Goal: Task Accomplishment & Management: Manage account settings

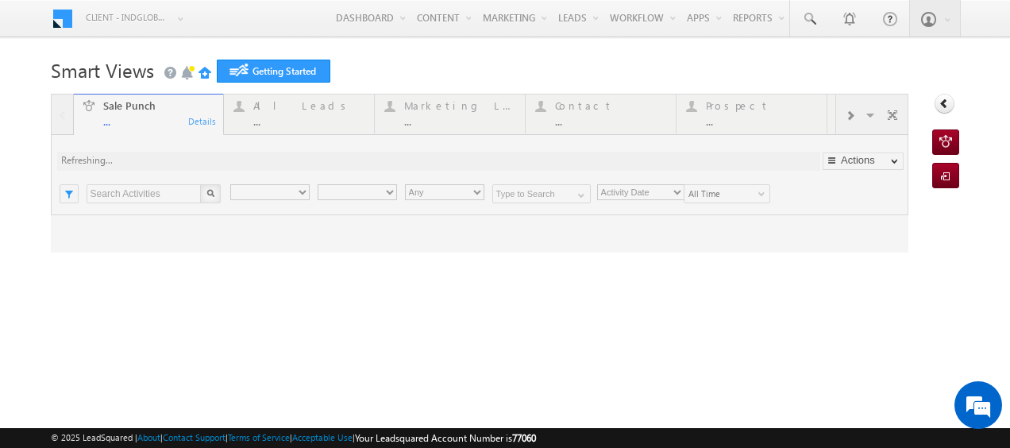
type input "Any Owner"
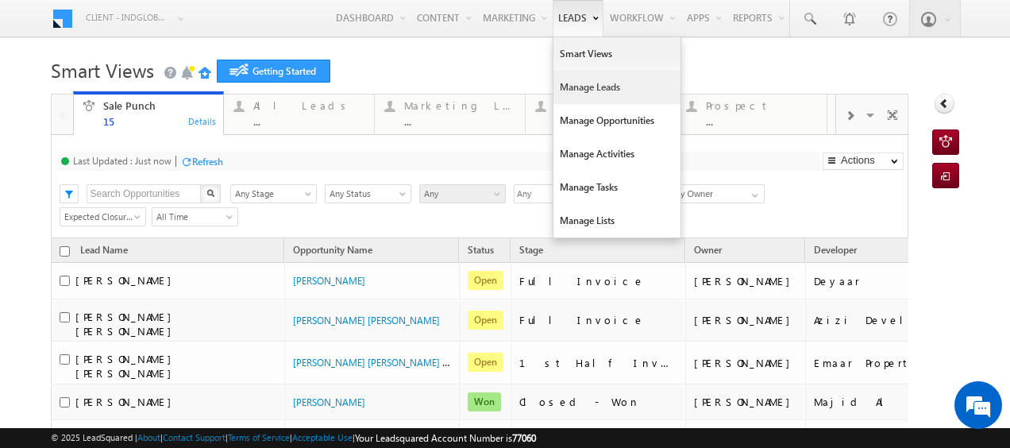
click at [556, 91] on link "Manage Leads" at bounding box center [616, 87] width 127 height 33
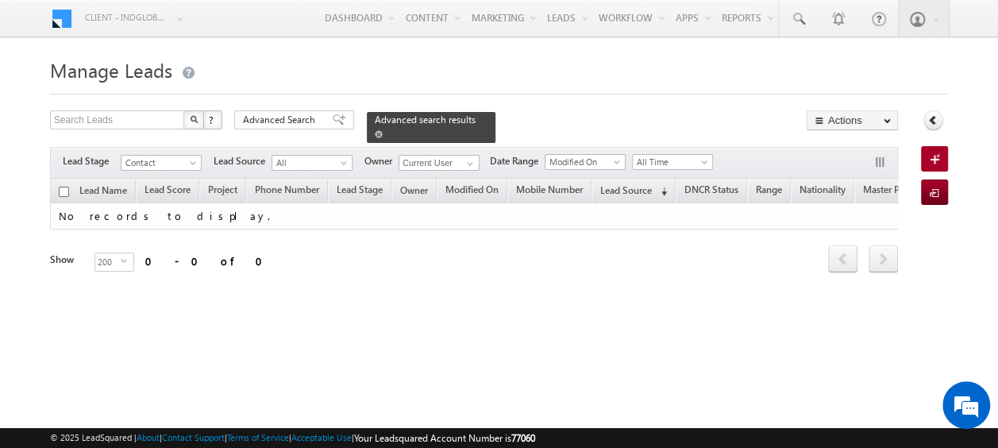
click at [383, 130] on span at bounding box center [379, 134] width 8 height 8
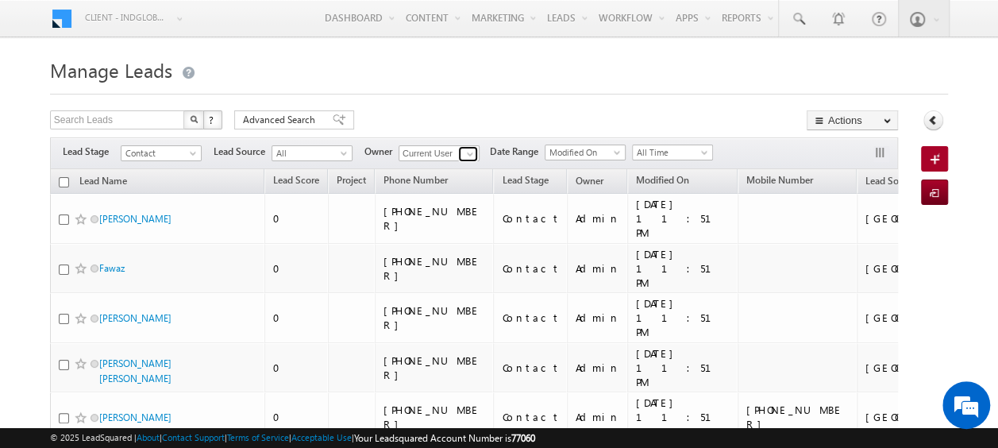
click at [468, 152] on span at bounding box center [470, 154] width 13 height 13
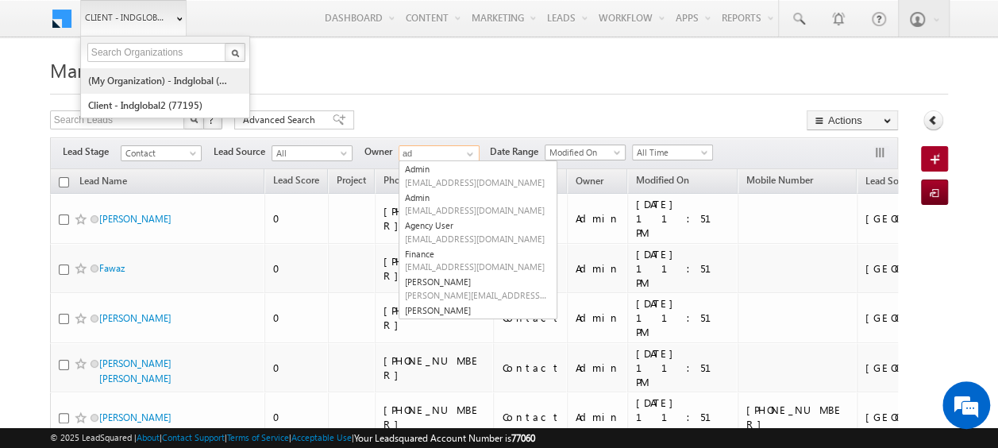
type input "ad"
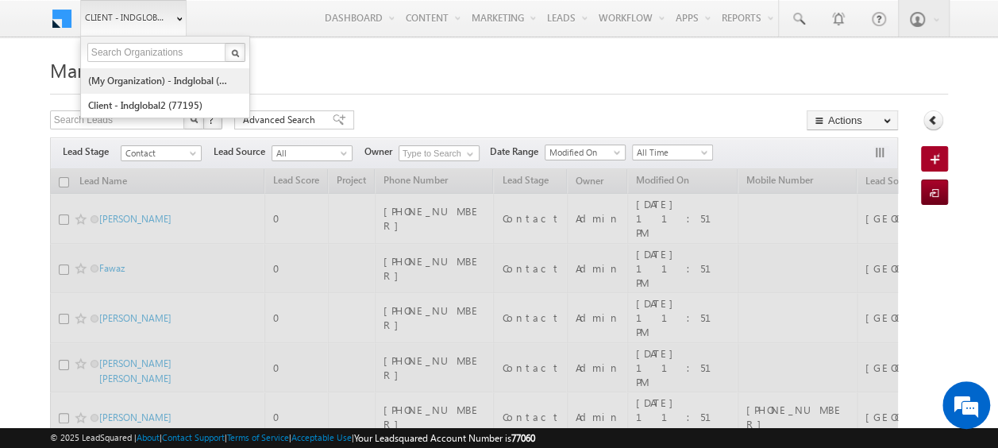
click at [159, 81] on link "(My Organization) - indglobal (48060)" at bounding box center [159, 80] width 145 height 25
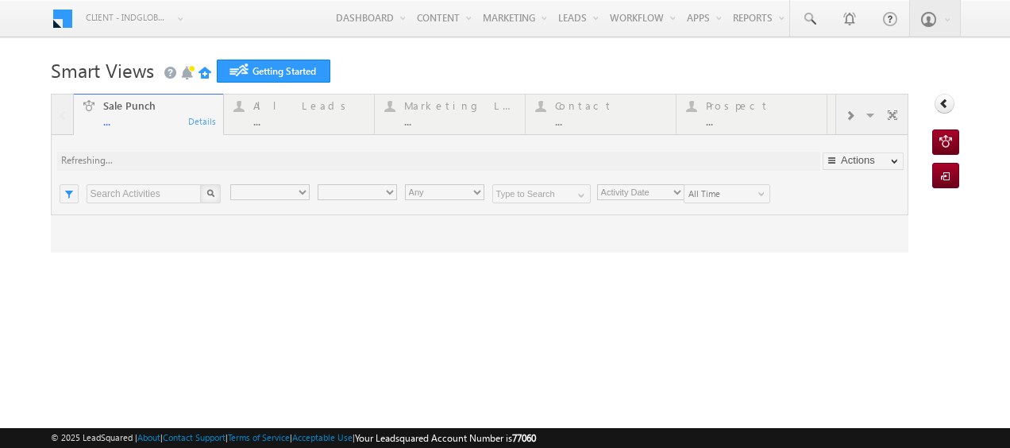
type input "Any Owner"
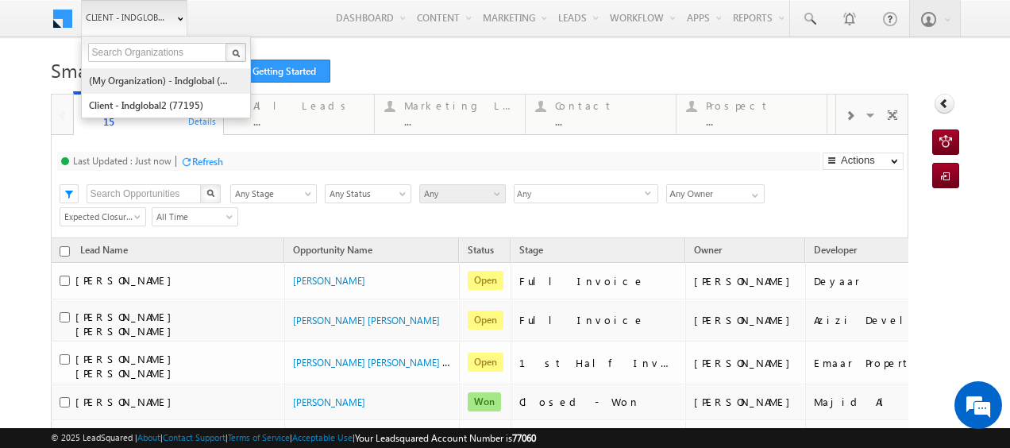
click at [162, 86] on link "(My Organization) - indglobal (48060)" at bounding box center [160, 80] width 145 height 25
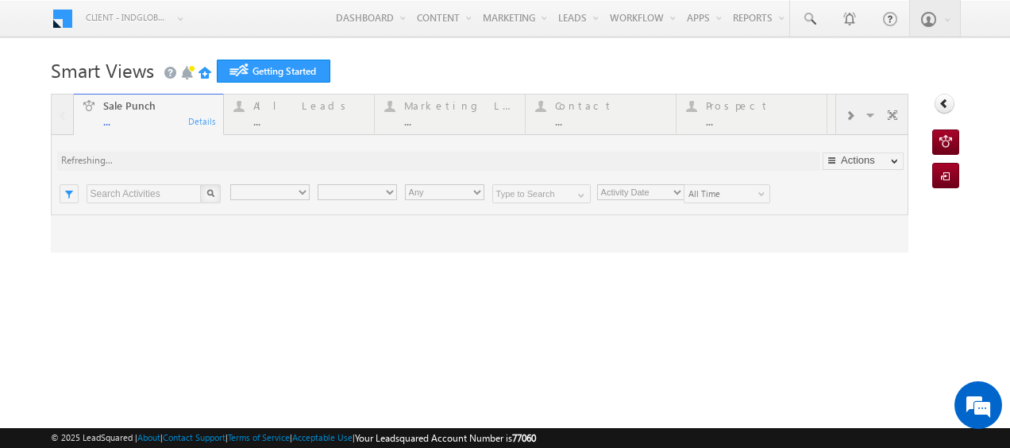
type input "Any Owner"
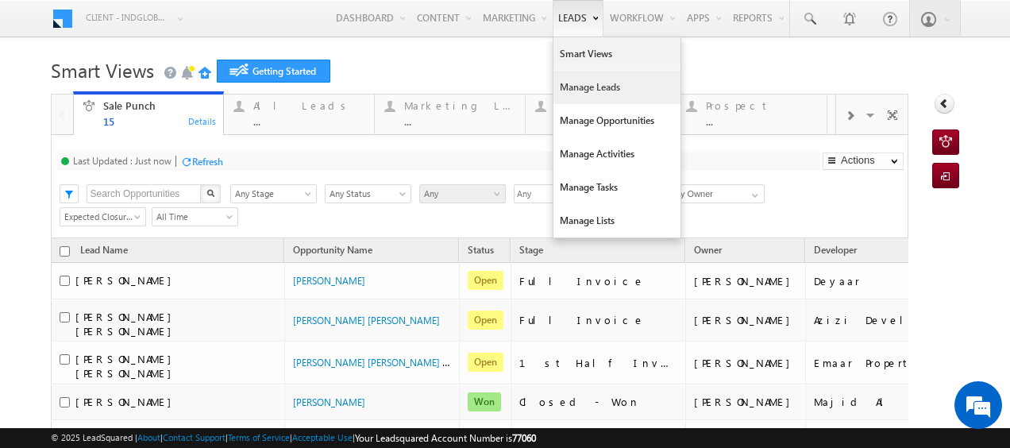
click at [586, 91] on link "Manage Leads" at bounding box center [616, 87] width 127 height 33
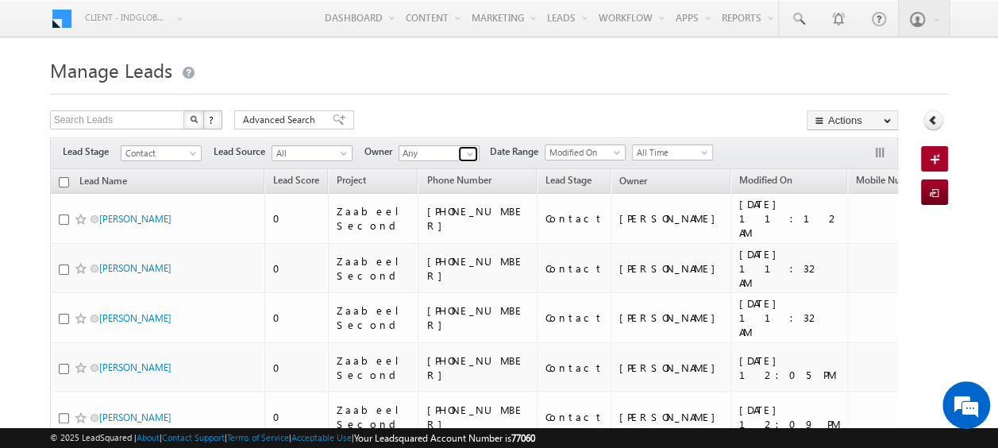
click at [468, 152] on span at bounding box center [470, 154] width 13 height 13
click at [441, 170] on link "Current User" at bounding box center [478, 169] width 159 height 18
type input "Current User"
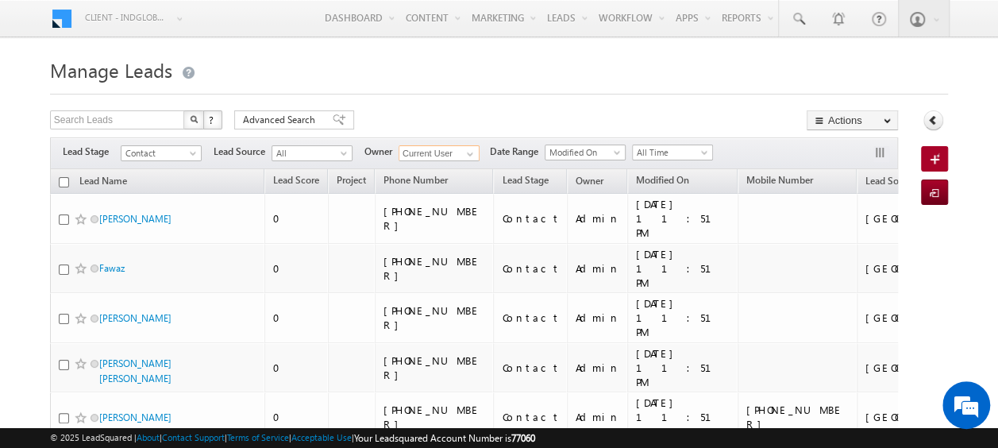
click at [64, 179] on input "checkbox" at bounding box center [64, 182] width 10 height 10
checkbox input "true"
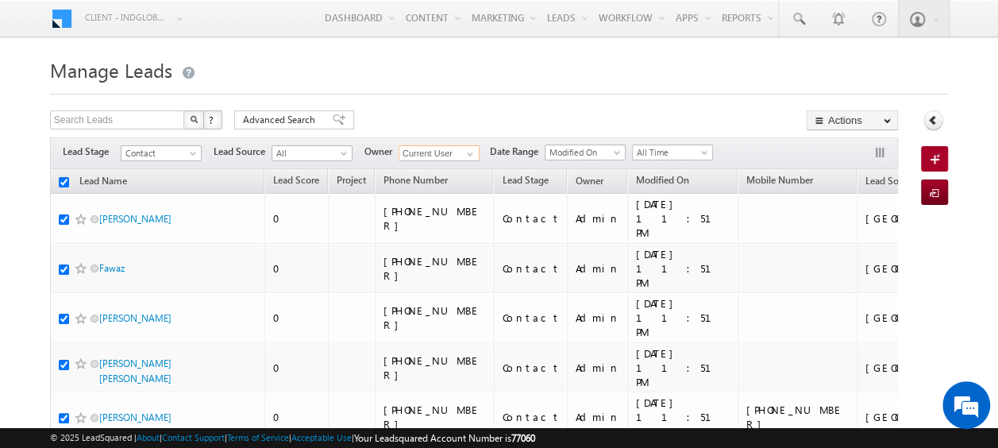
checkbox input "true"
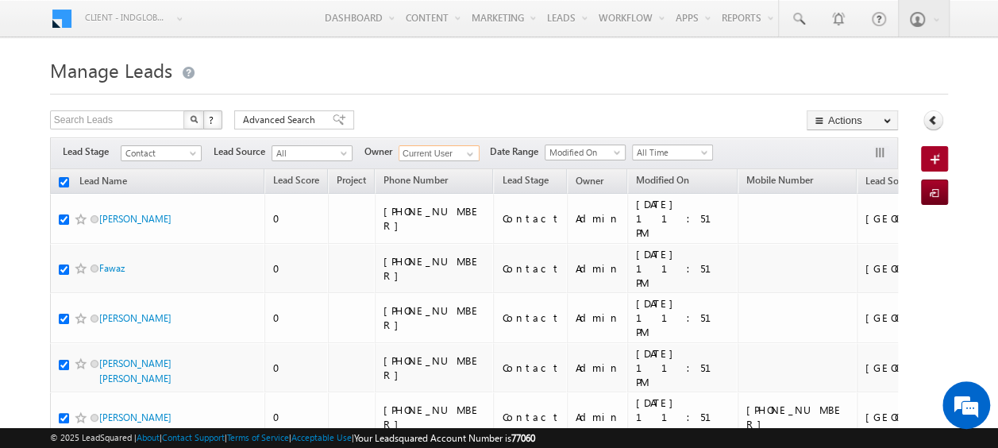
checkbox input "true"
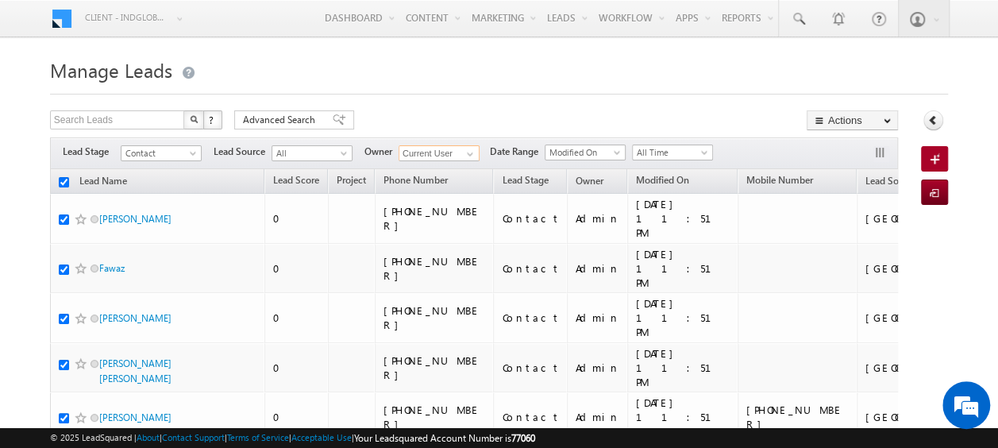
checkbox input "true"
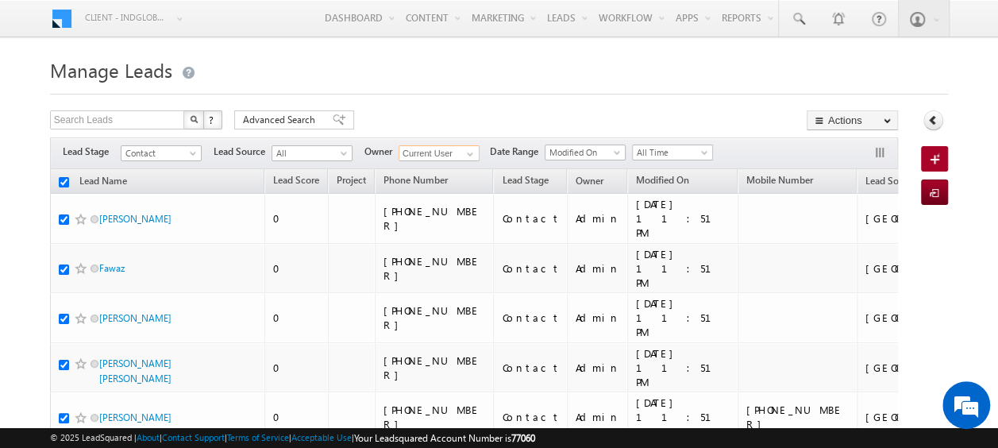
checkbox input "true"
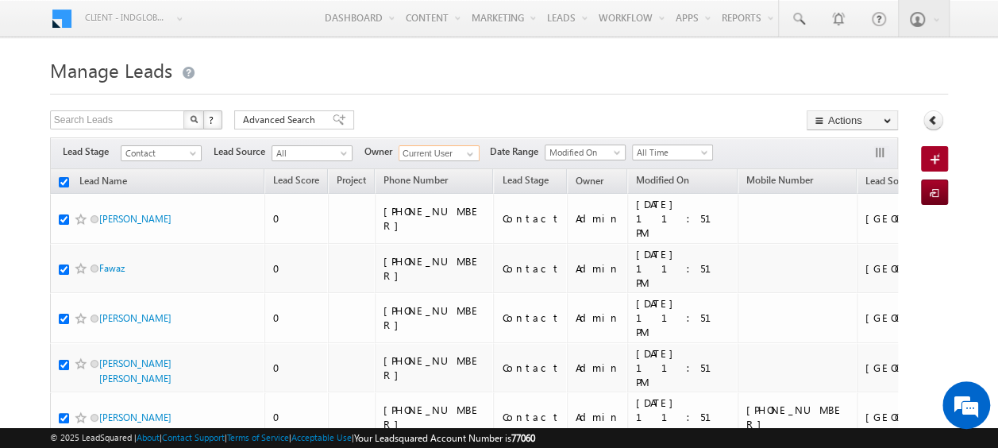
checkbox input "true"
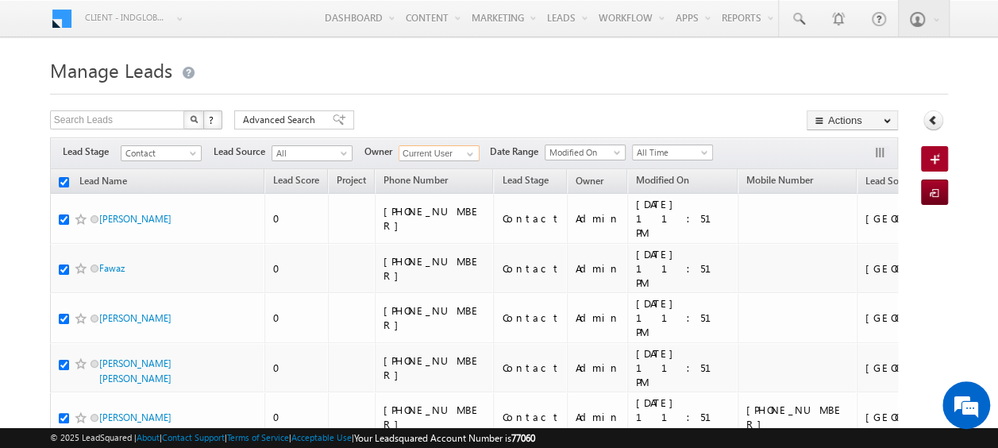
checkbox input "true"
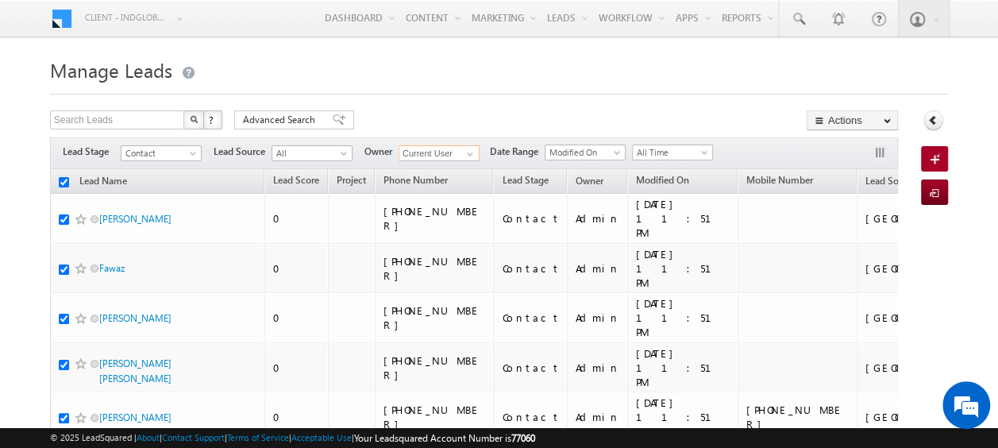
checkbox input "true"
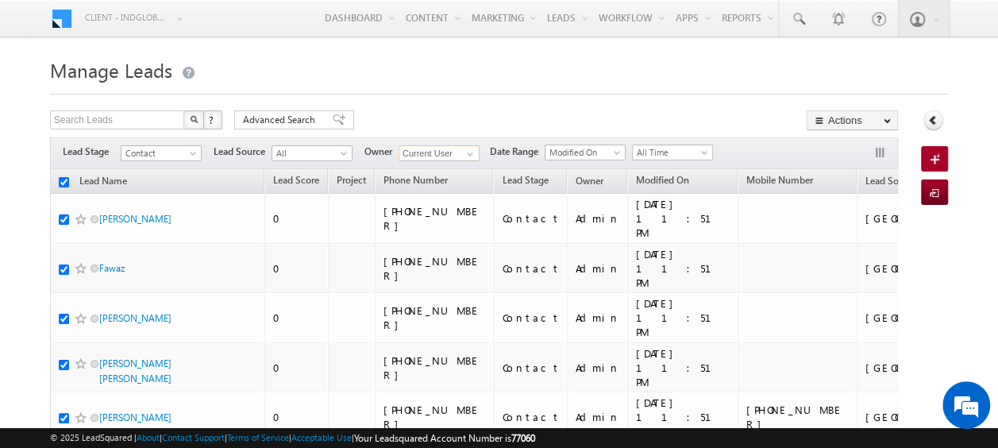
checkbox input "true"
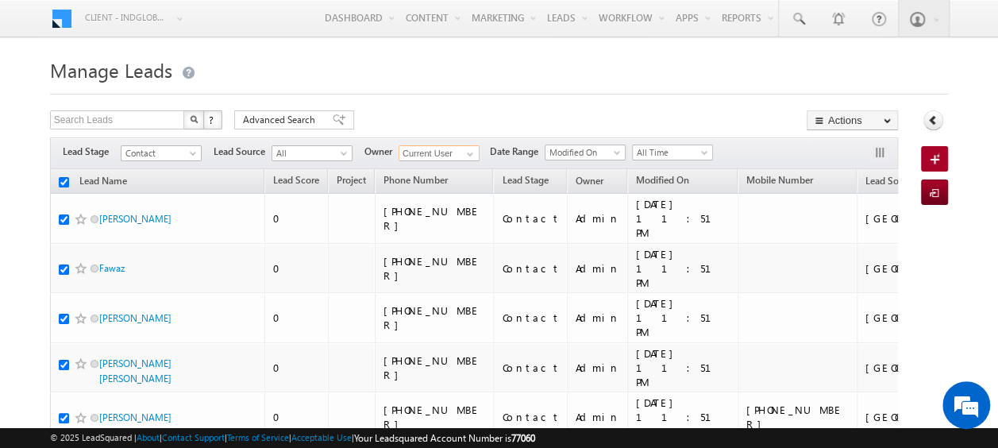
checkbox input "true"
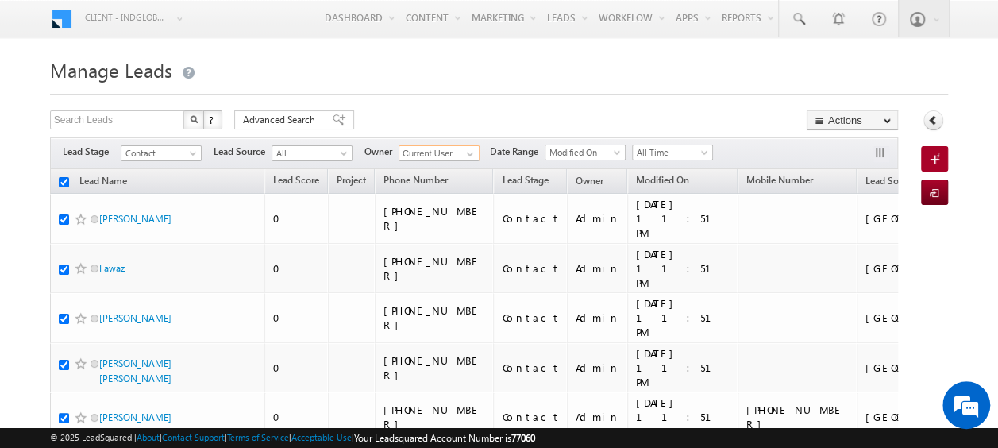
checkbox input "true"
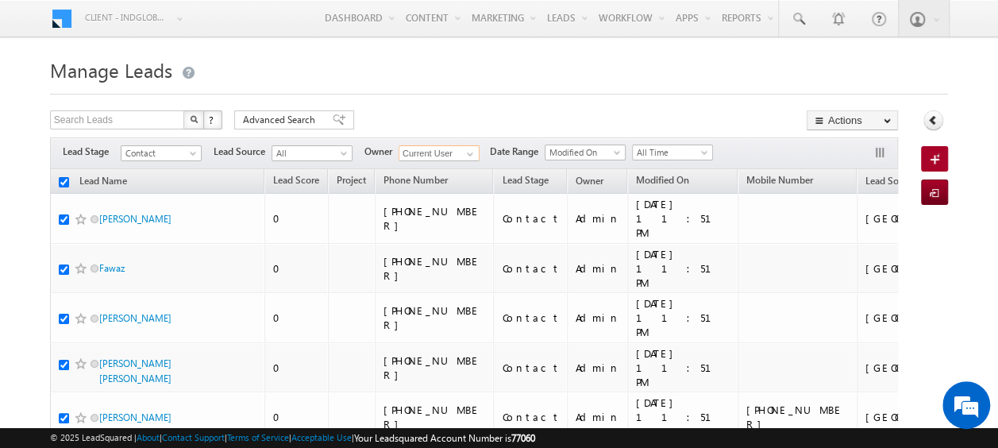
checkbox input "true"
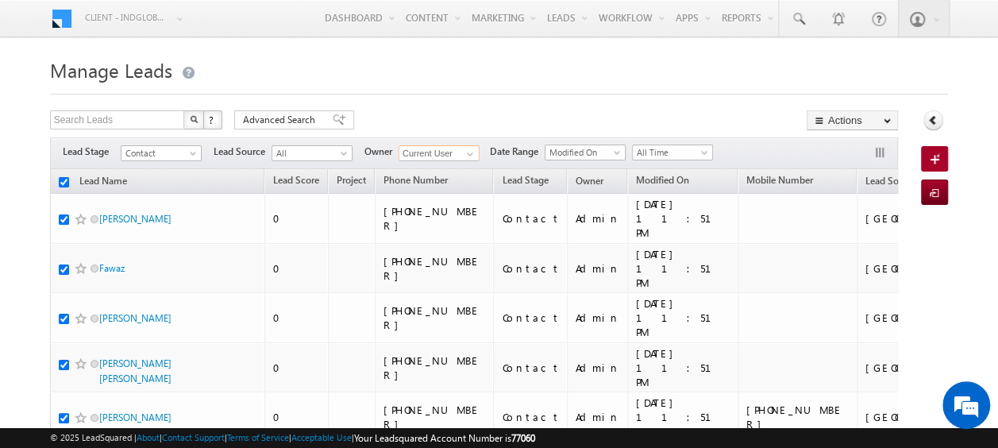
checkbox input "true"
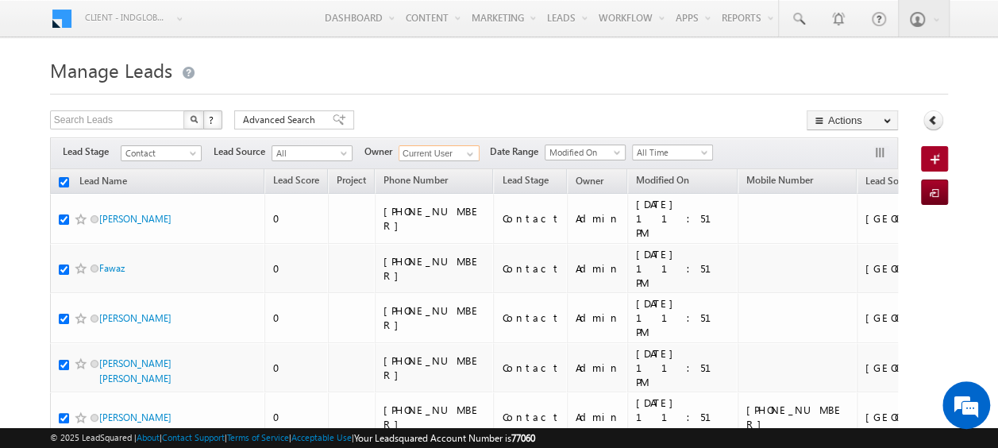
checkbox input "true"
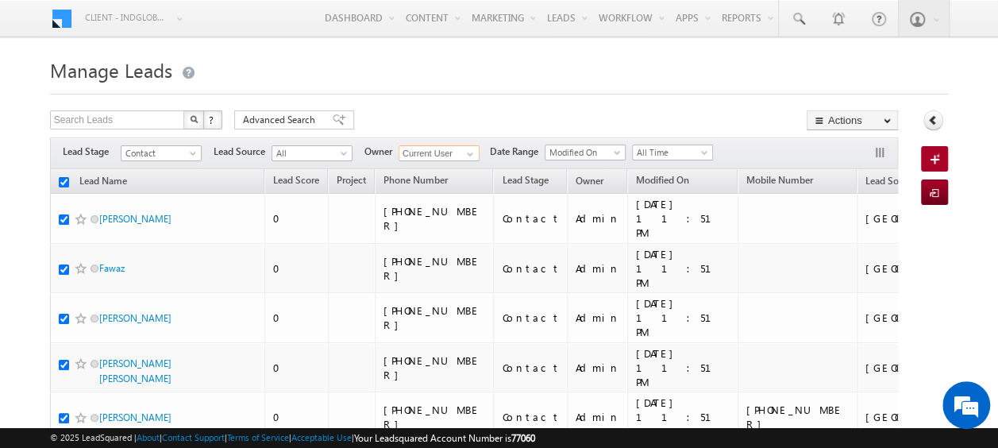
checkbox input "true"
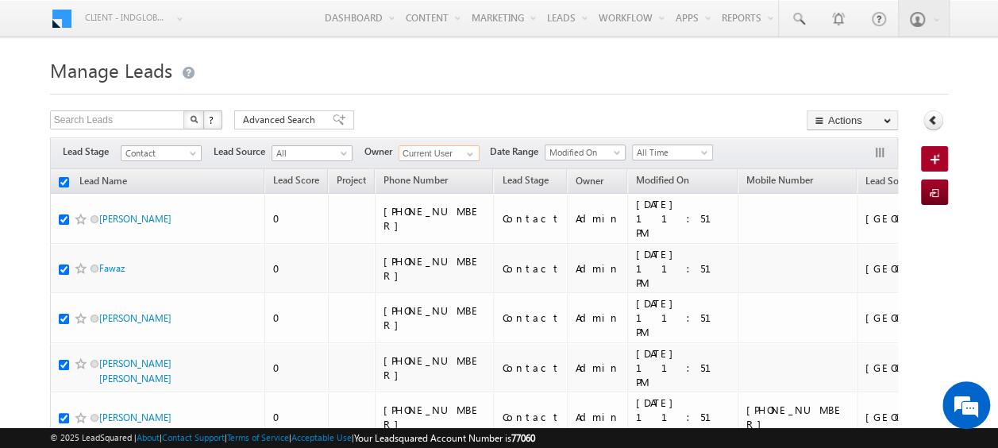
checkbox input "true"
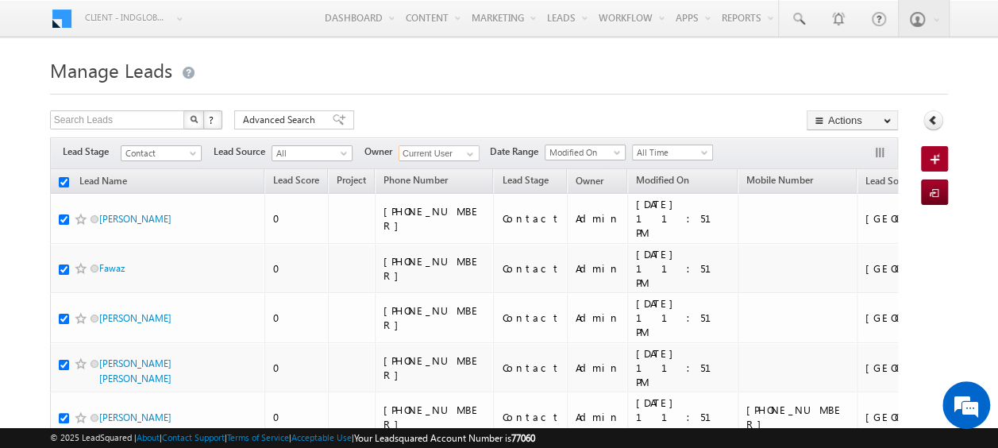
checkbox input "true"
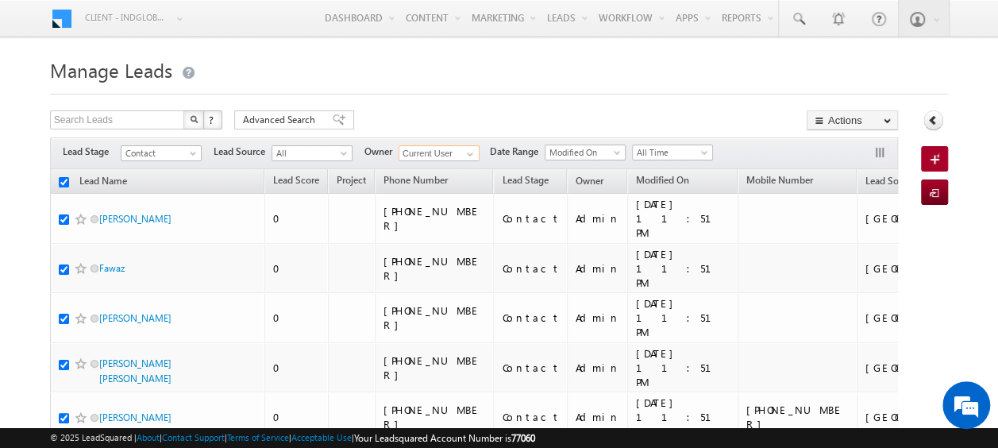
checkbox input "true"
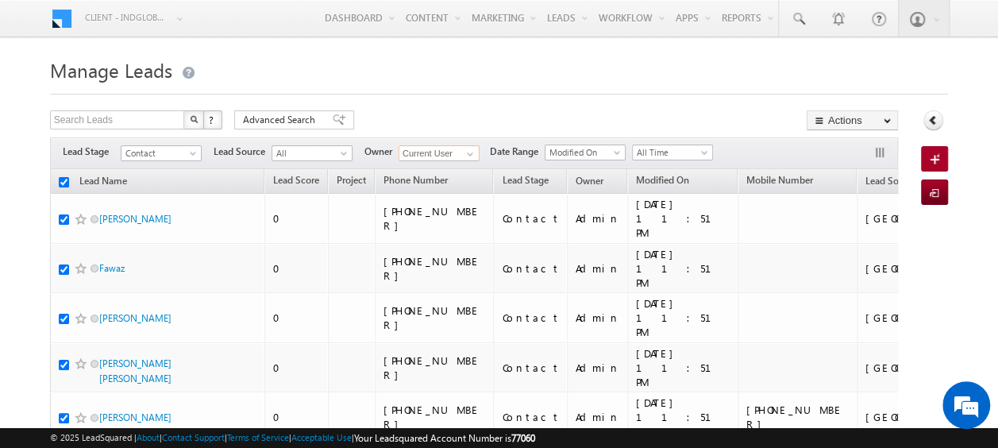
checkbox input "true"
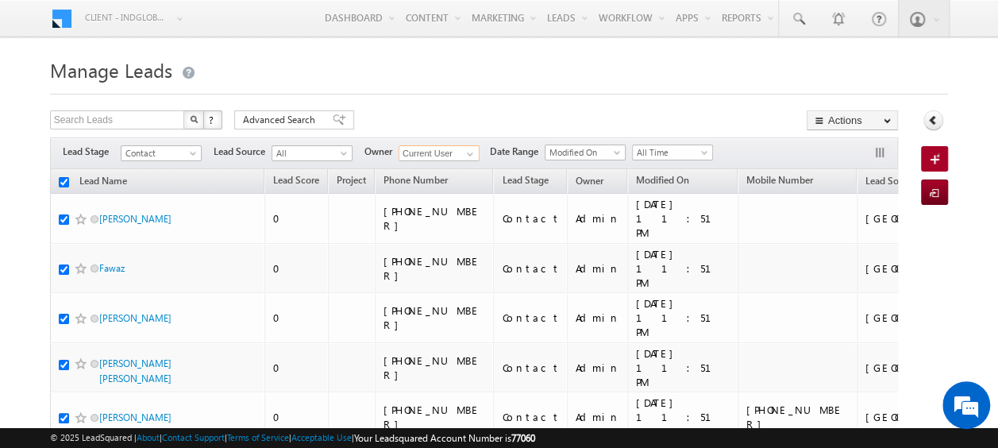
checkbox input "true"
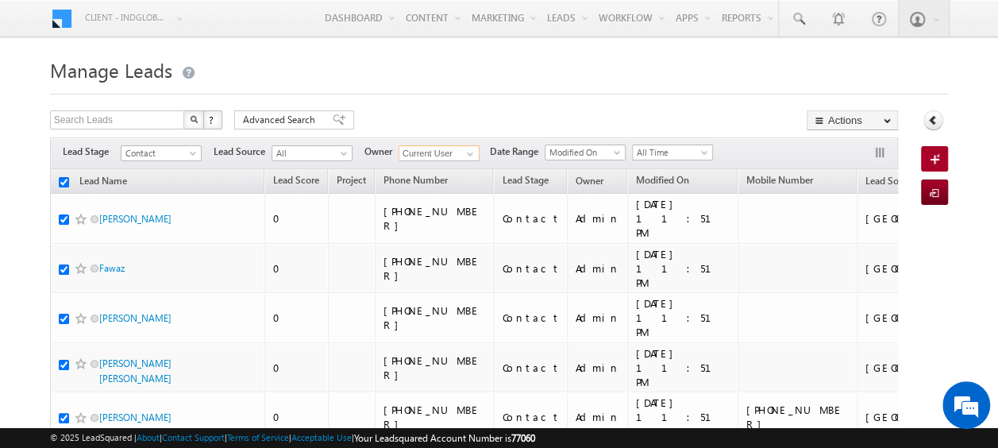
checkbox input "true"
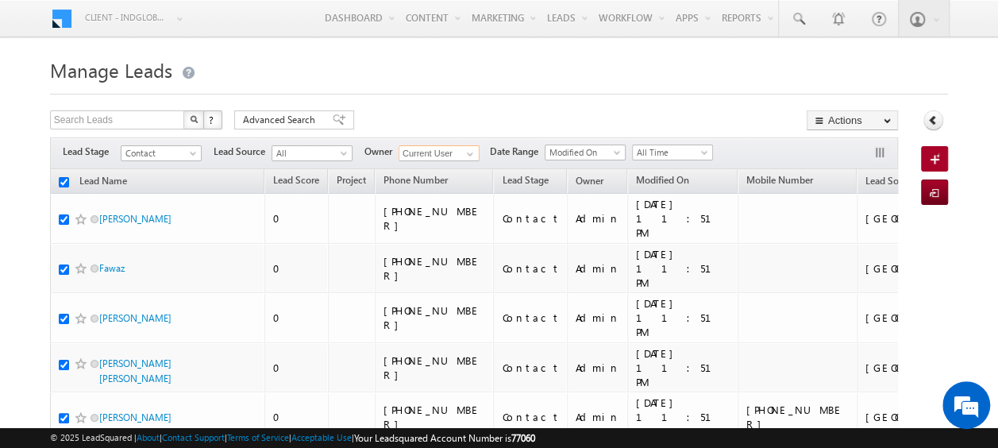
checkbox input "true"
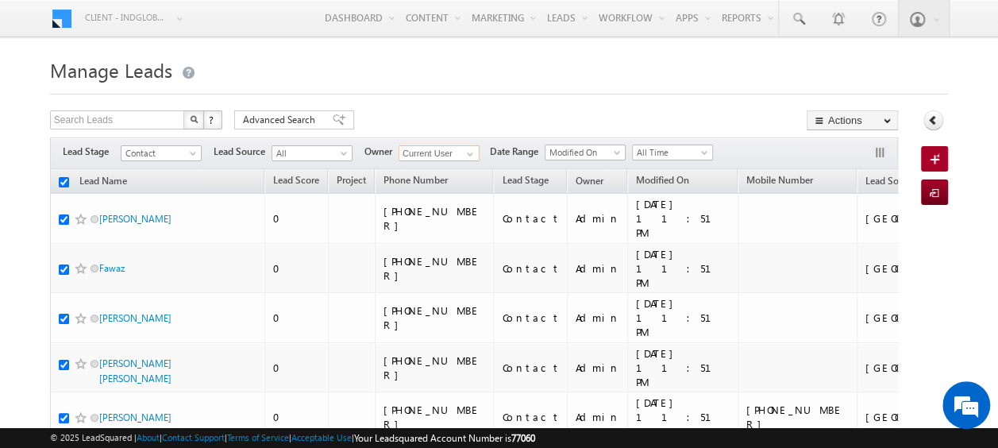
checkbox input "true"
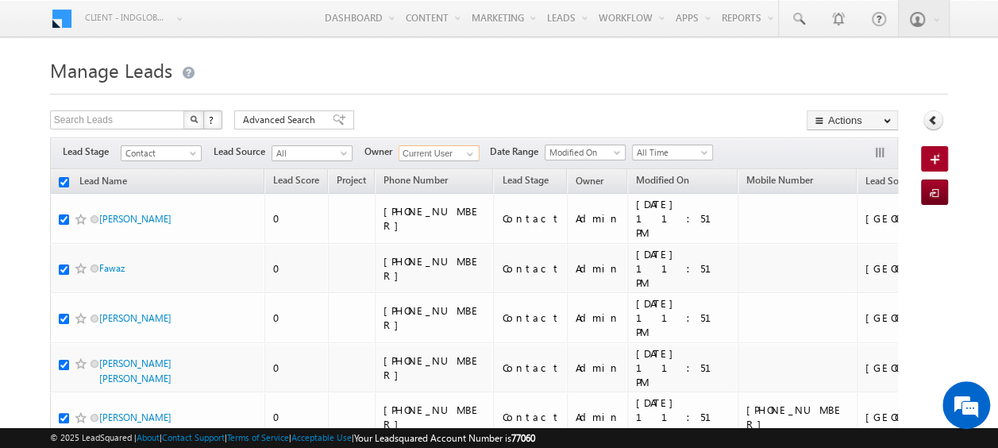
checkbox input "true"
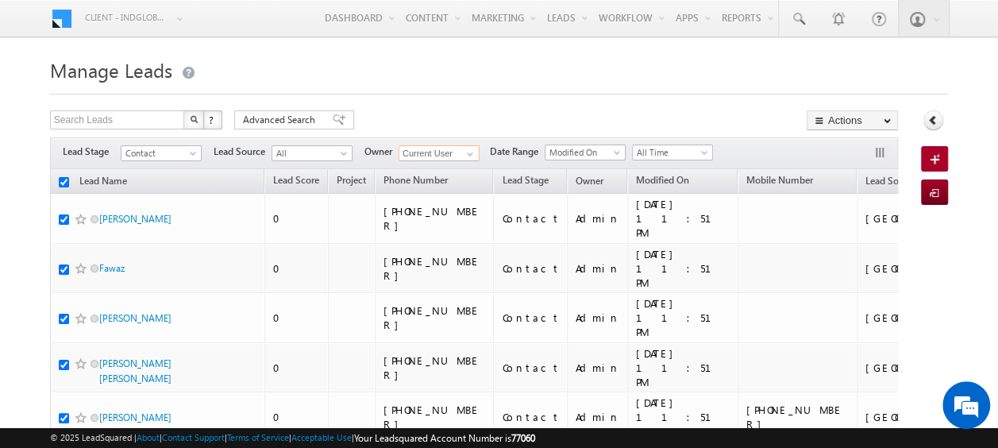
checkbox input "true"
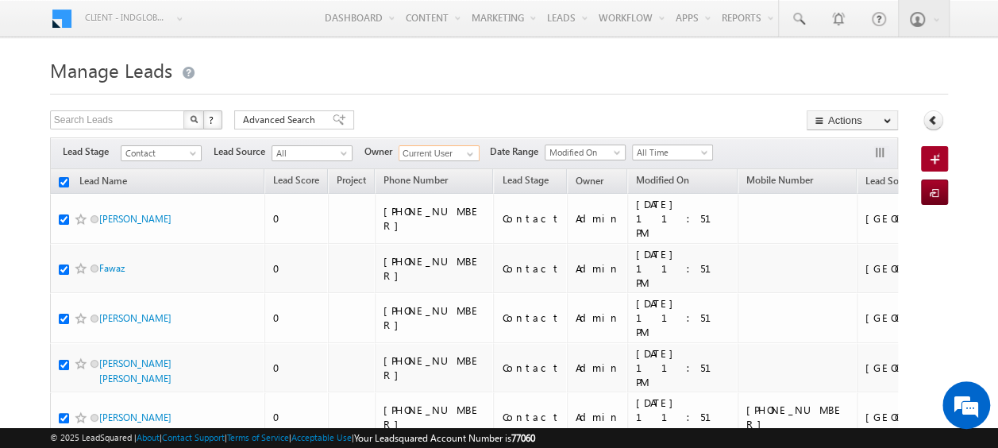
checkbox input "true"
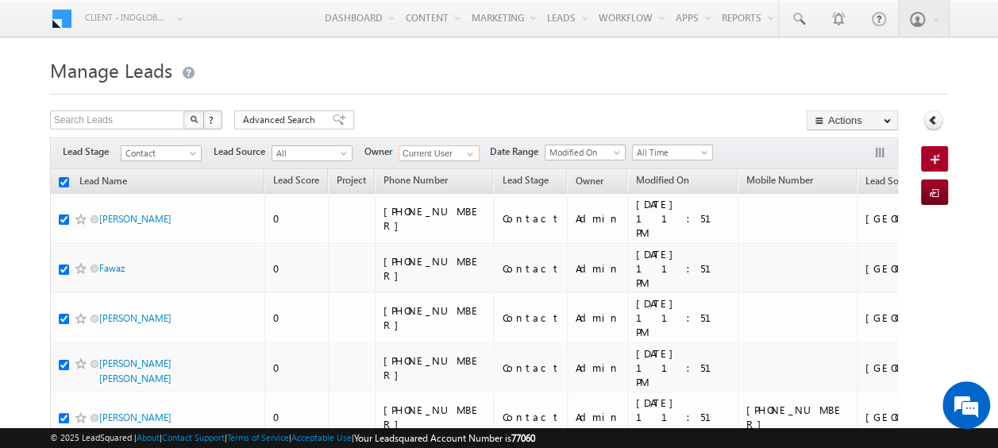
checkbox input "true"
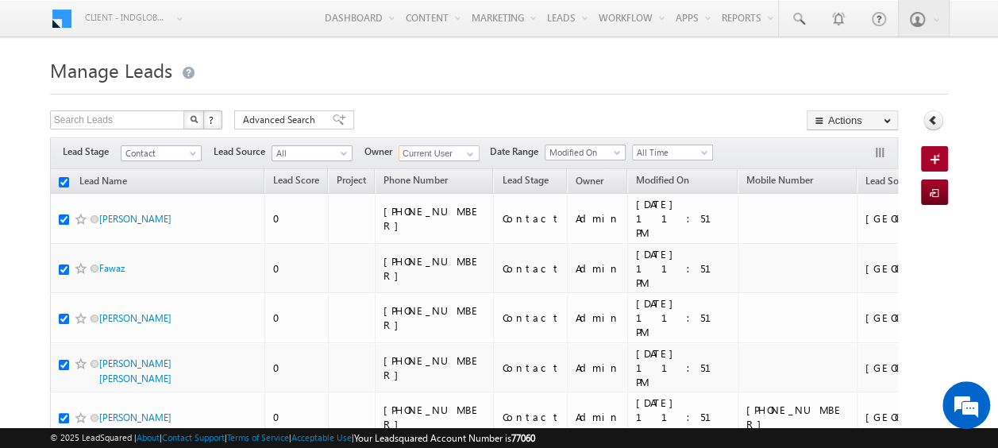
checkbox input "true"
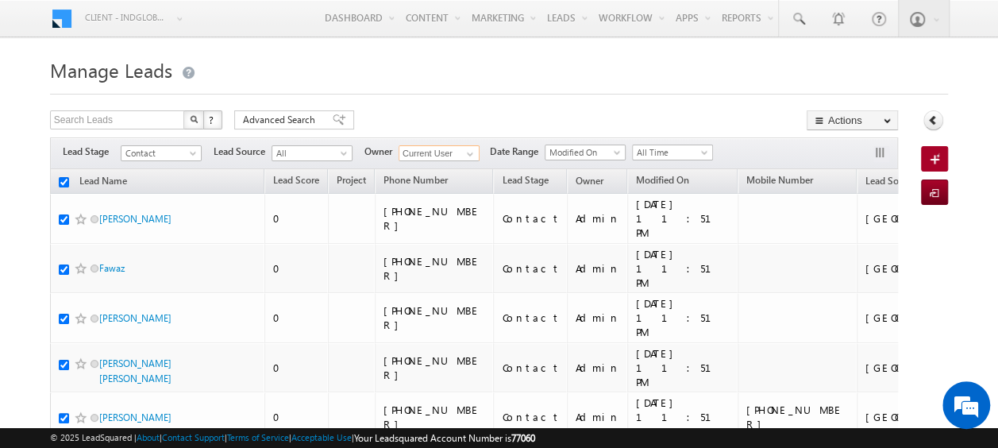
checkbox input "true"
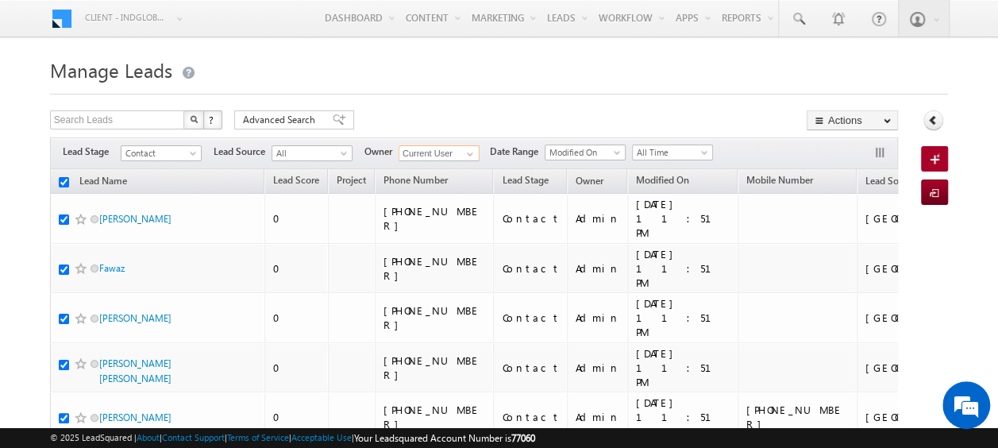
checkbox input "true"
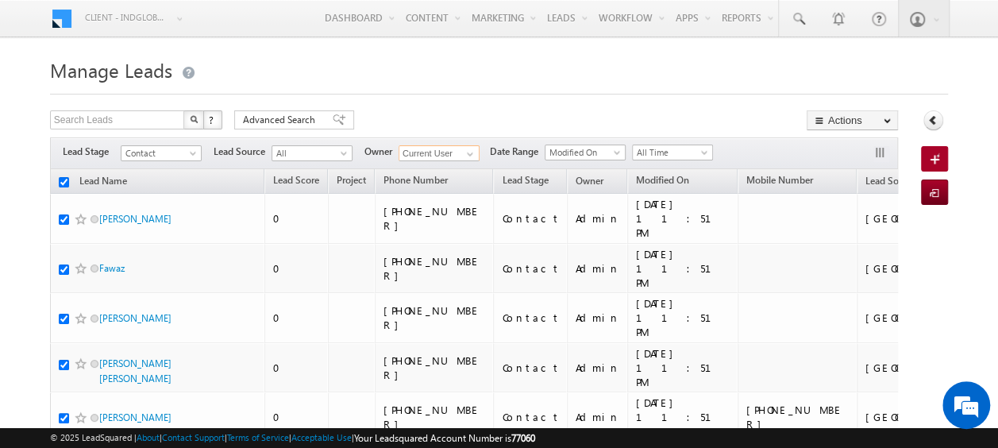
checkbox input "true"
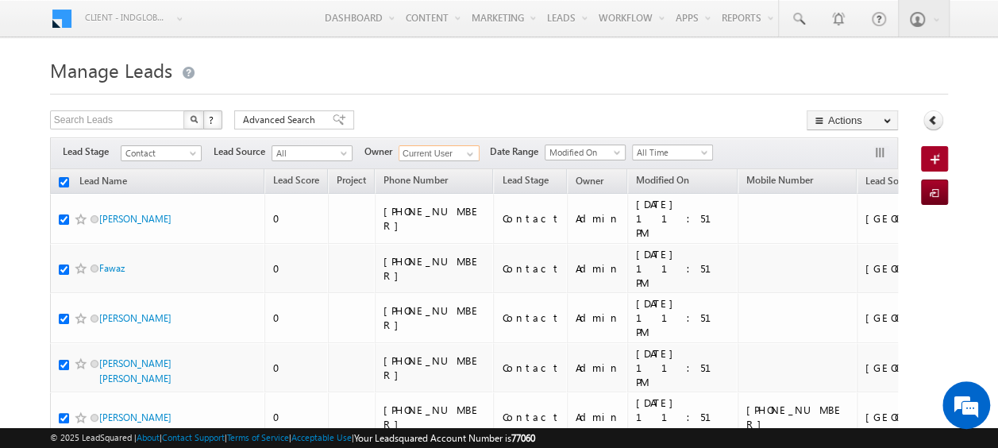
checkbox input "true"
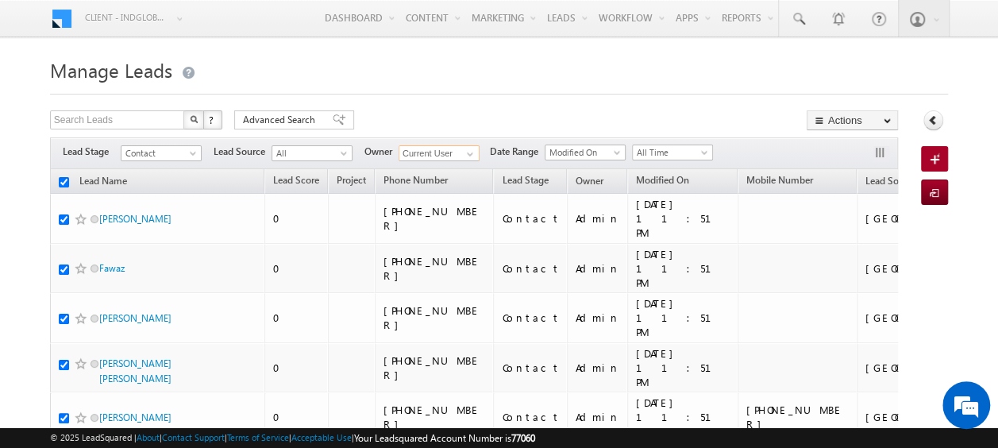
checkbox input "true"
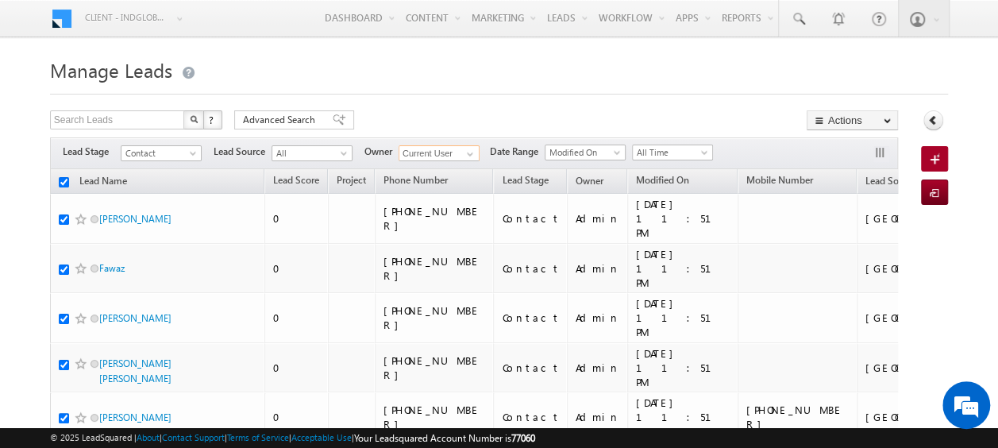
checkbox input "true"
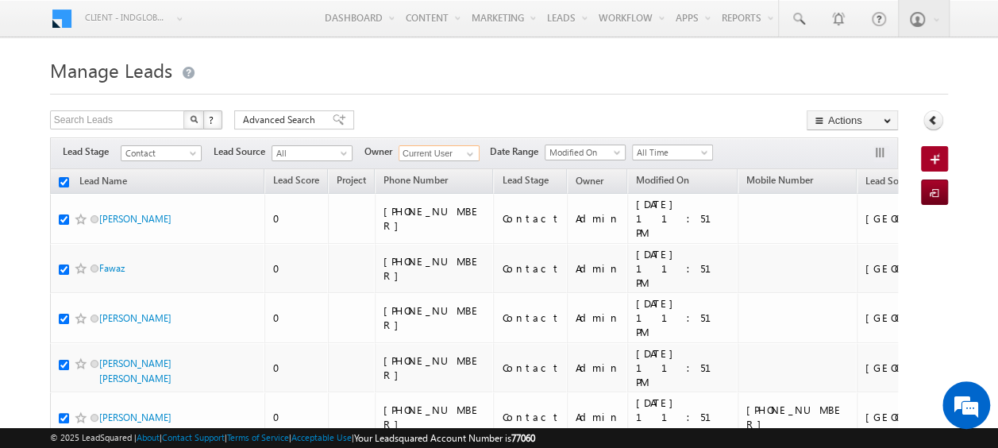
checkbox input "true"
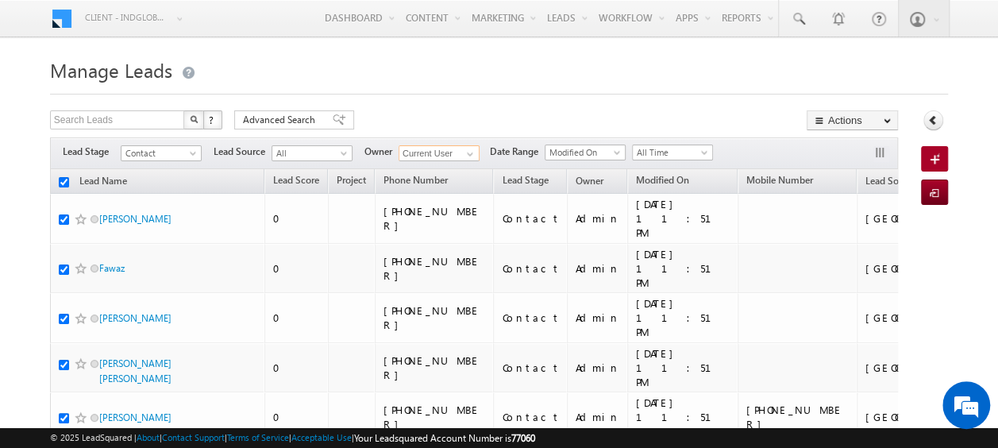
checkbox input "true"
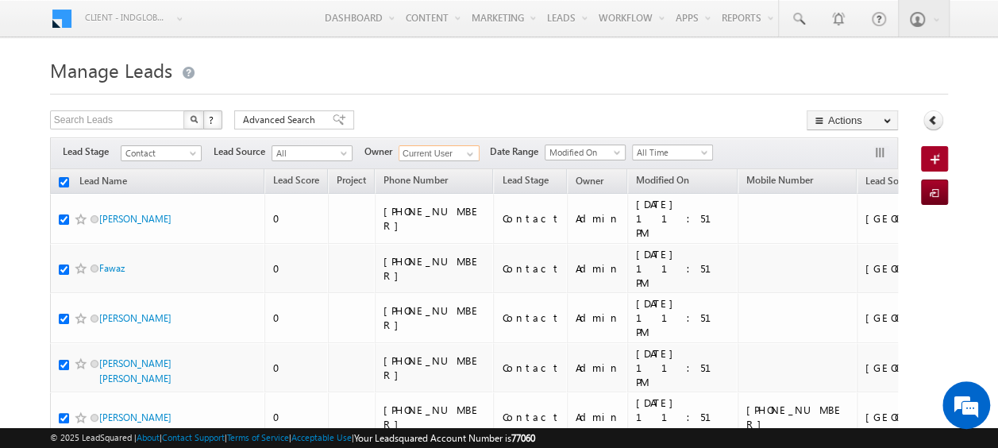
checkbox input "true"
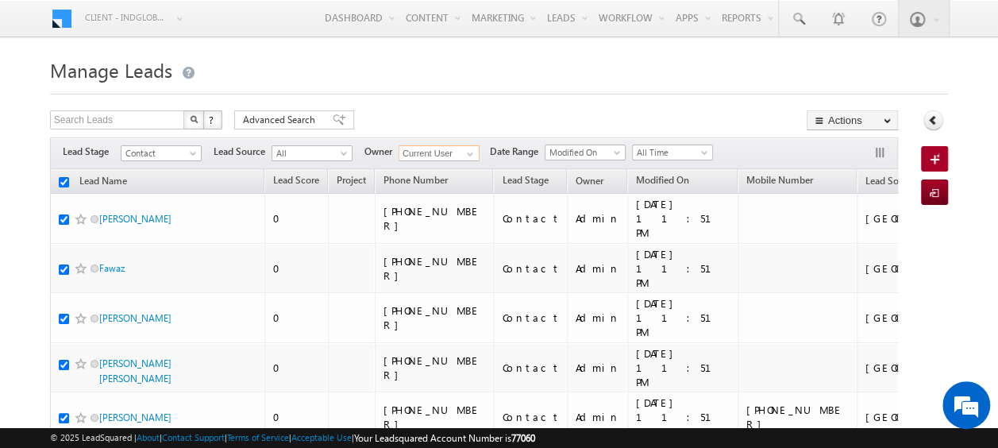
checkbox input "true"
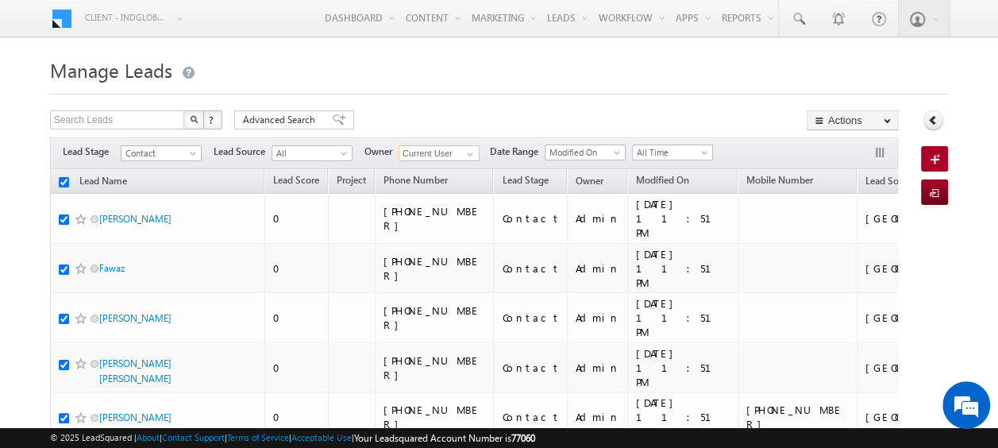
checkbox input "true"
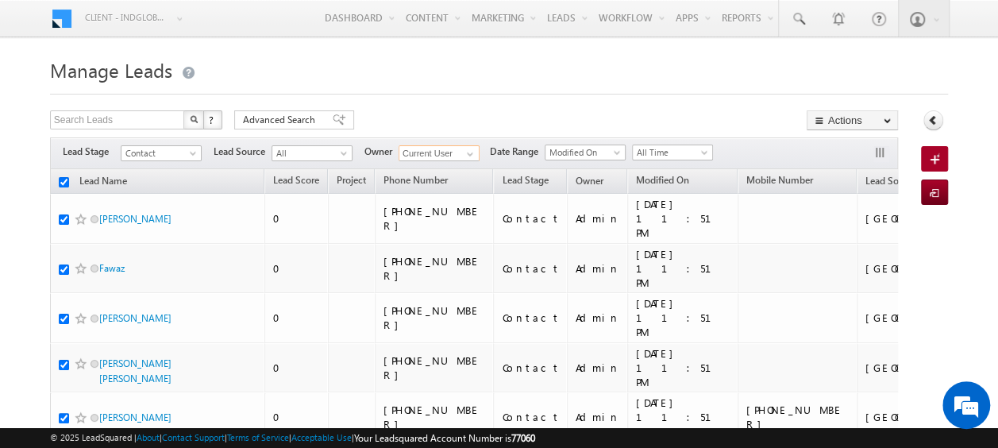
checkbox input "true"
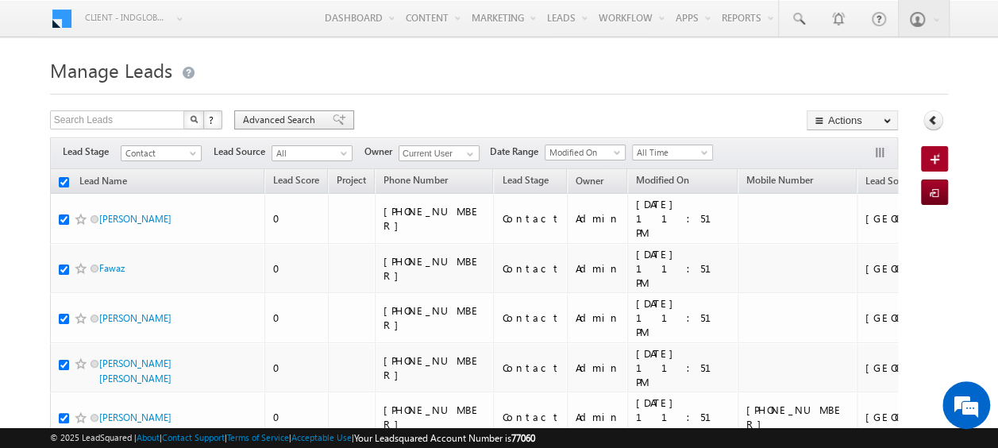
click at [292, 117] on span "Advanced Search" at bounding box center [281, 120] width 77 height 14
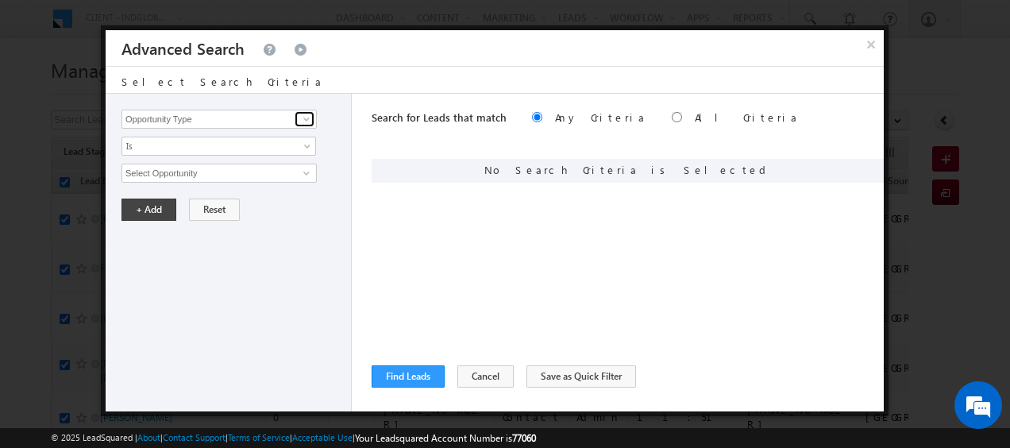
click at [304, 119] on span at bounding box center [306, 119] width 13 height 13
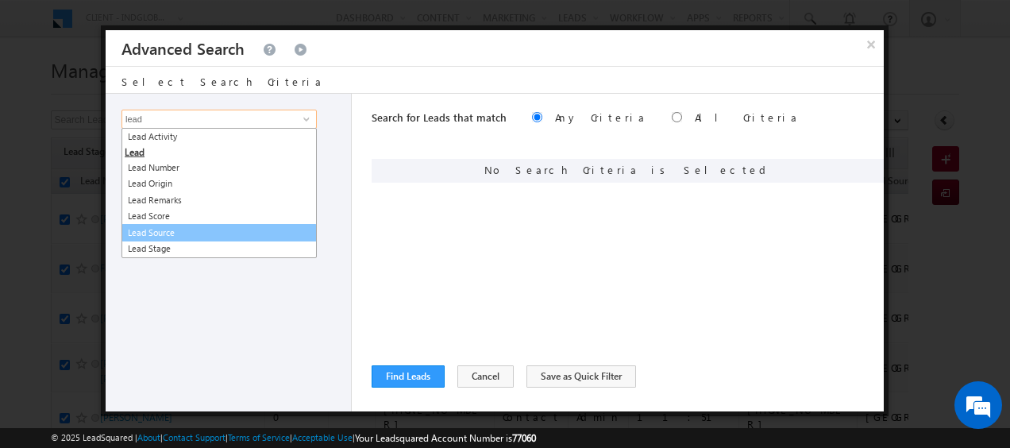
click at [175, 229] on link "Lead Source" at bounding box center [218, 233] width 195 height 18
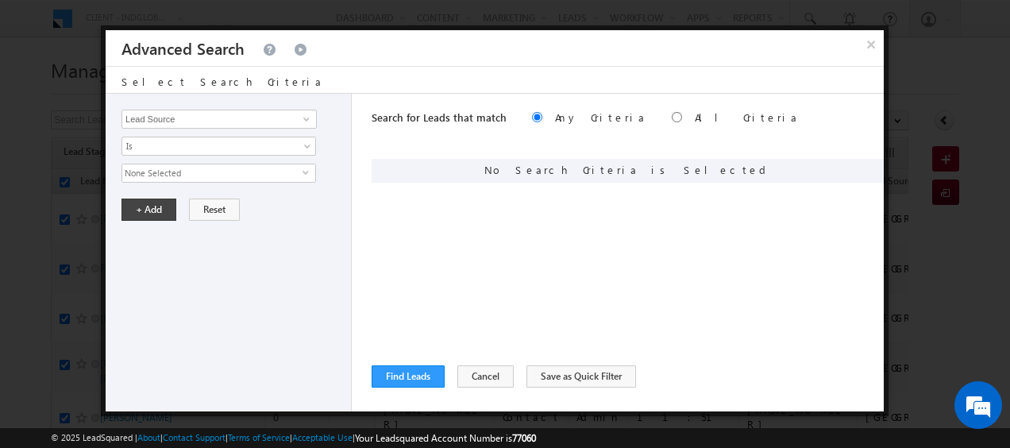
click at [194, 177] on span "None Selected" at bounding box center [212, 172] width 180 height 17
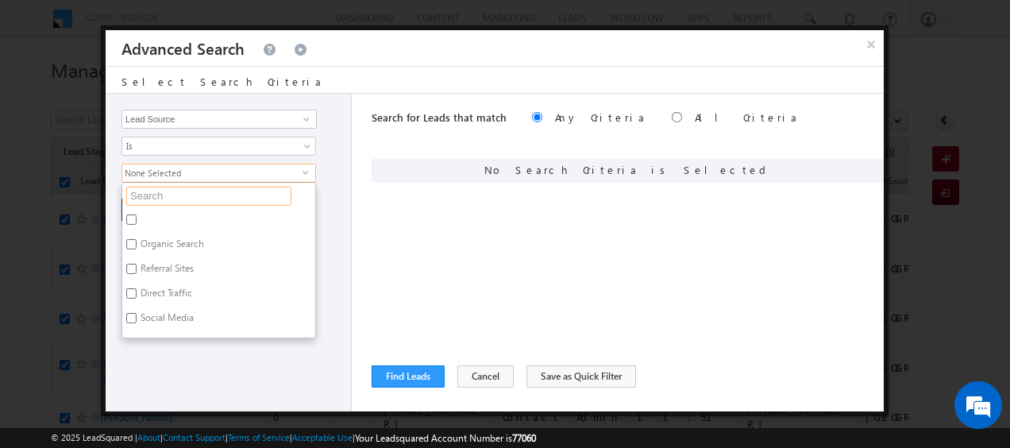
click at [168, 190] on input "text" at bounding box center [208, 196] width 165 height 19
click at [160, 120] on input "Lead Source" at bounding box center [218, 119] width 195 height 19
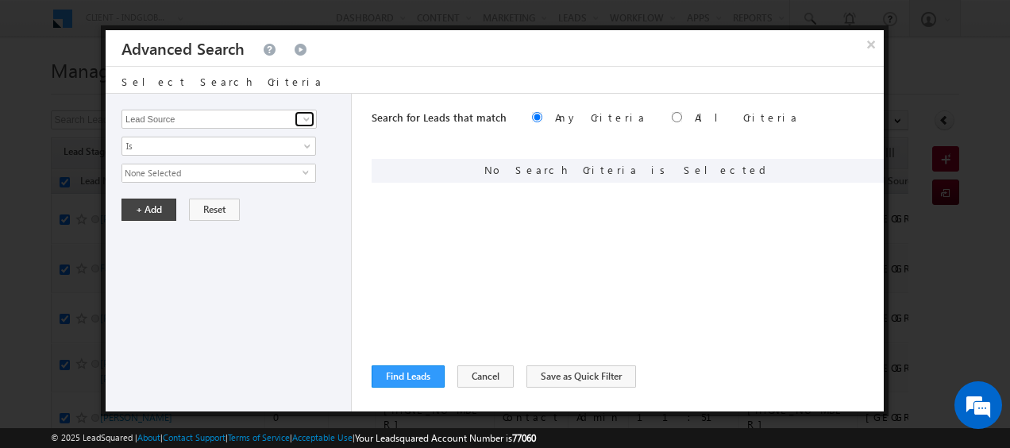
click at [306, 121] on span at bounding box center [306, 119] width 13 height 13
click at [305, 121] on span at bounding box center [306, 119] width 13 height 13
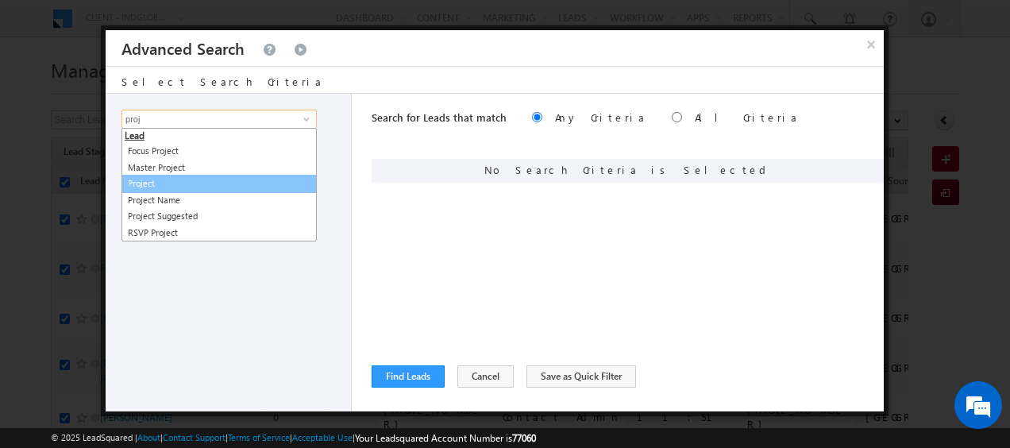
click at [156, 181] on link "Project" at bounding box center [218, 184] width 195 height 18
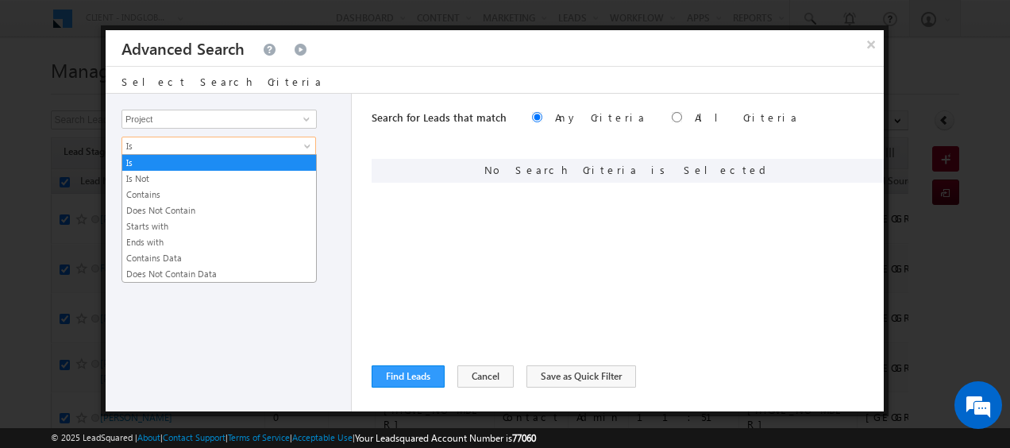
click at [259, 143] on span "Is" at bounding box center [208, 146] width 172 height 14
click at [183, 194] on link "Contains" at bounding box center [219, 194] width 194 height 14
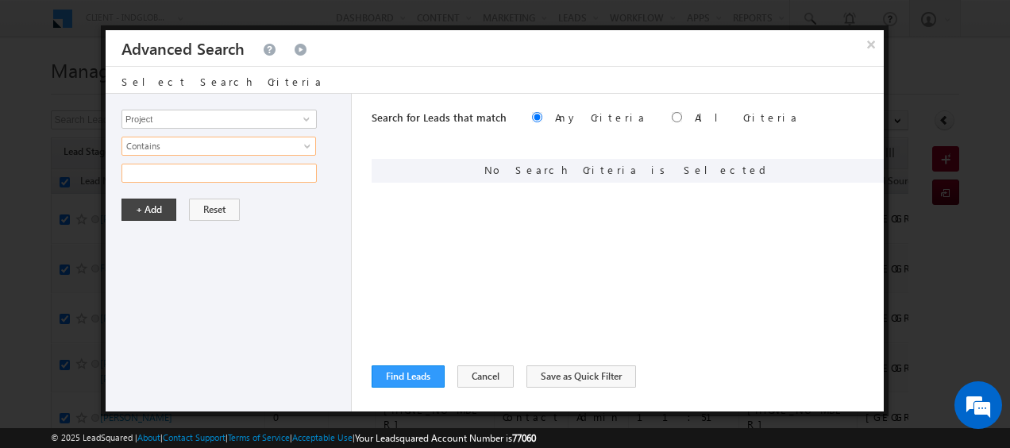
click at [184, 174] on input "text" at bounding box center [218, 173] width 195 height 19
paste input "Hayat"
click at [137, 205] on button "+ Add" at bounding box center [148, 210] width 55 height 22
drag, startPoint x: 607, startPoint y: 119, endPoint x: 576, endPoint y: 196, distance: 82.7
click at [672, 121] on input "radio" at bounding box center [677, 117] width 10 height 10
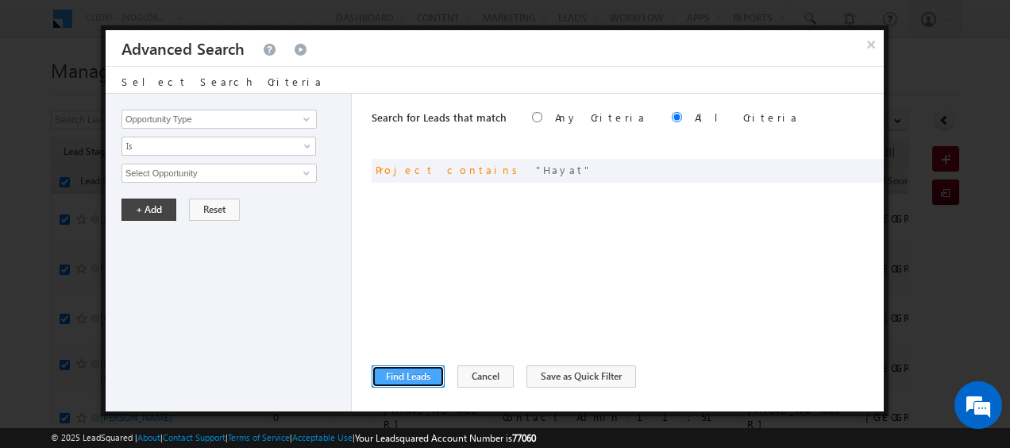
click at [398, 376] on button "Find Leads" at bounding box center [408, 376] width 73 height 22
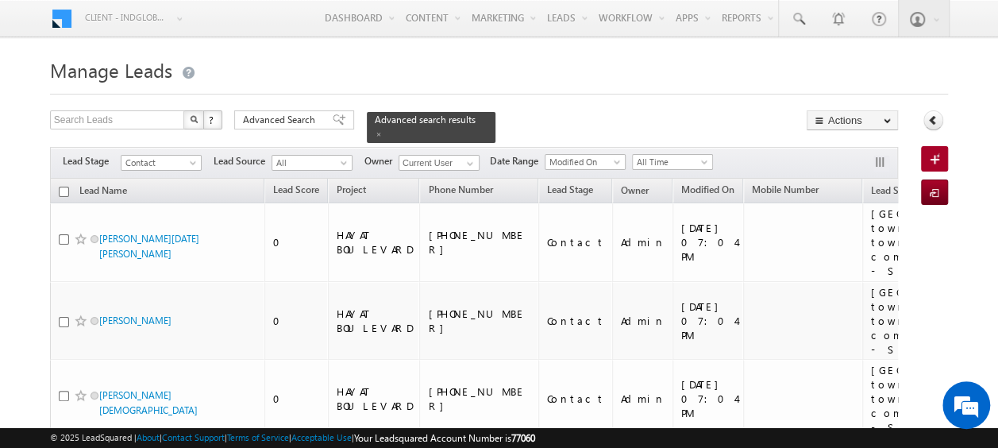
click at [60, 187] on input "checkbox" at bounding box center [64, 192] width 10 height 10
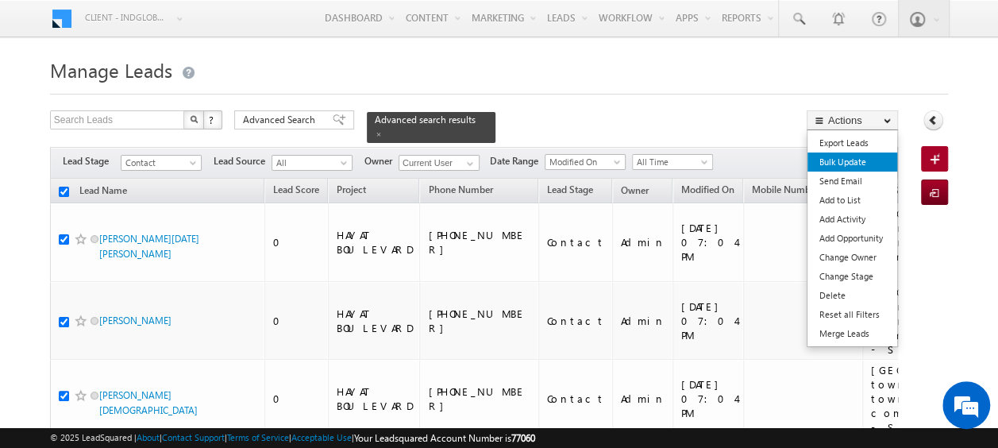
click at [850, 163] on link "Bulk Update" at bounding box center [853, 161] width 90 height 19
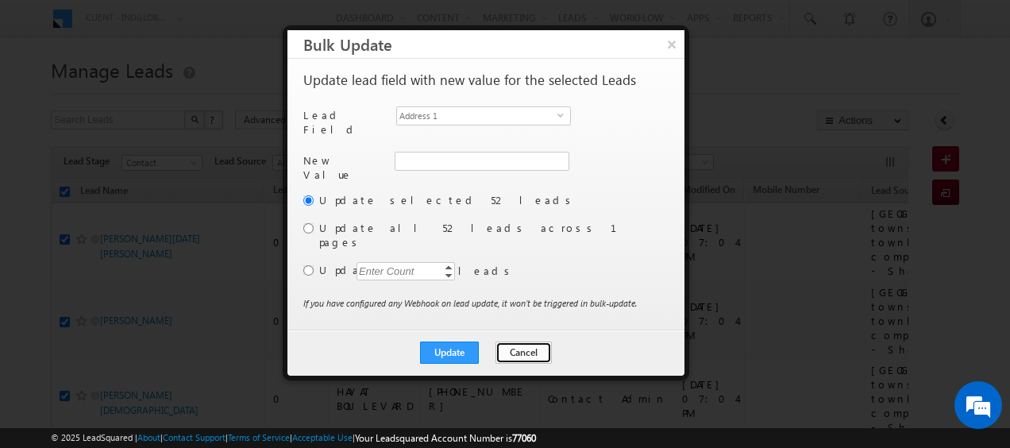
click at [528, 341] on button "Cancel" at bounding box center [523, 352] width 56 height 22
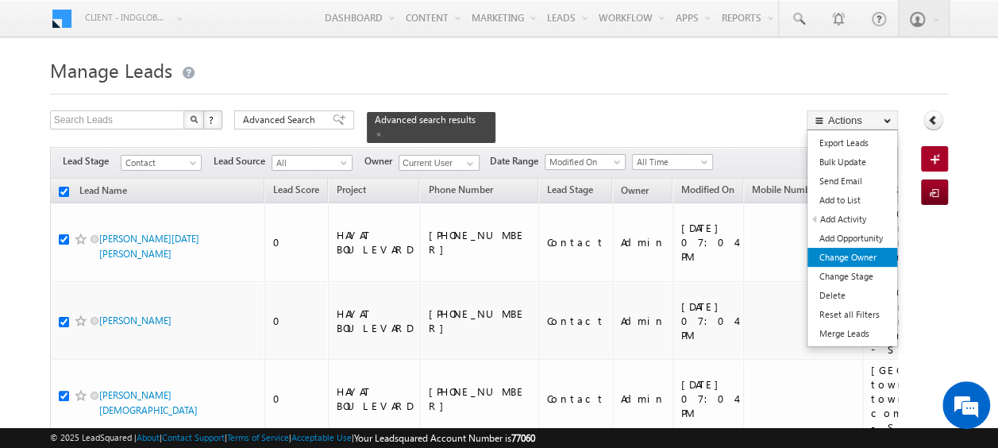
click at [849, 261] on link "Change Owner" at bounding box center [853, 257] width 90 height 19
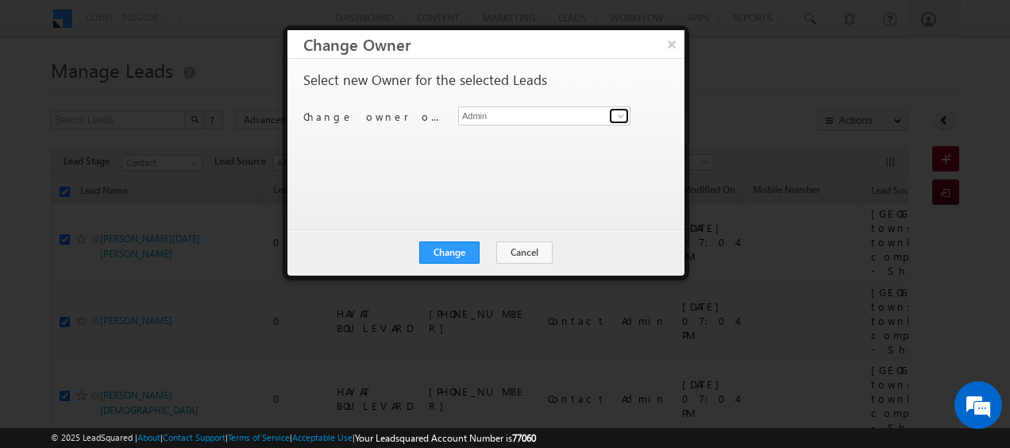
click at [624, 119] on span at bounding box center [621, 116] width 13 height 13
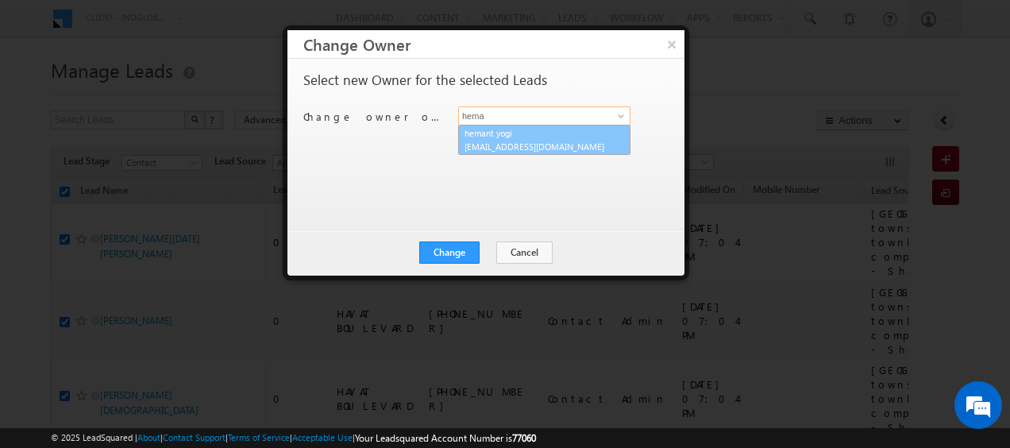
click at [512, 138] on link "hemant yogi [EMAIL_ADDRESS][DOMAIN_NAME]" at bounding box center [544, 140] width 172 height 30
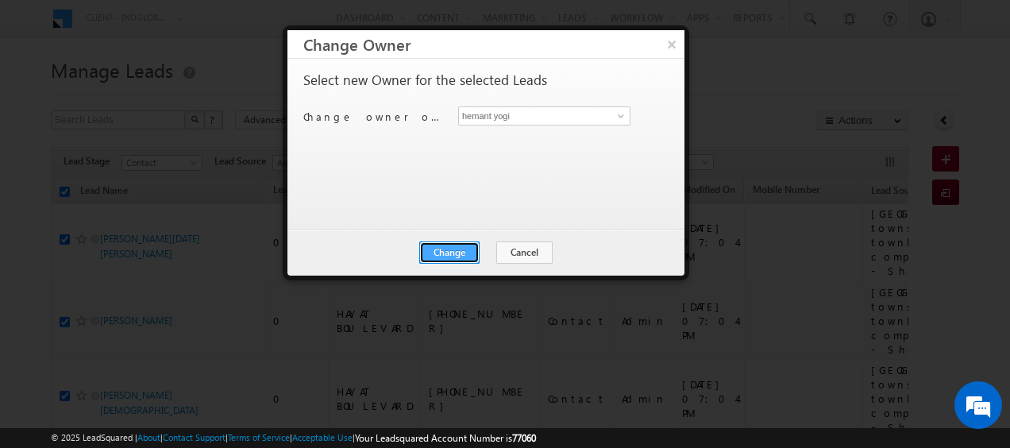
click at [464, 249] on button "Change" at bounding box center [449, 252] width 60 height 22
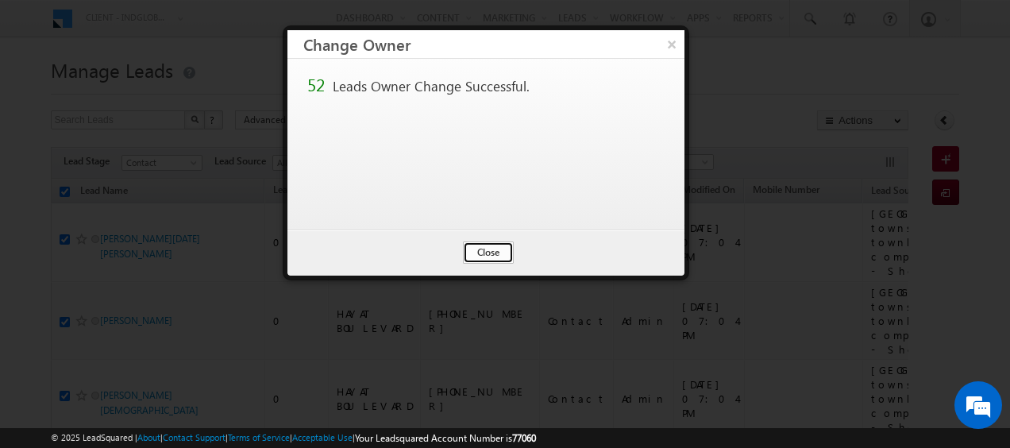
click at [489, 251] on button "Close" at bounding box center [488, 252] width 51 height 22
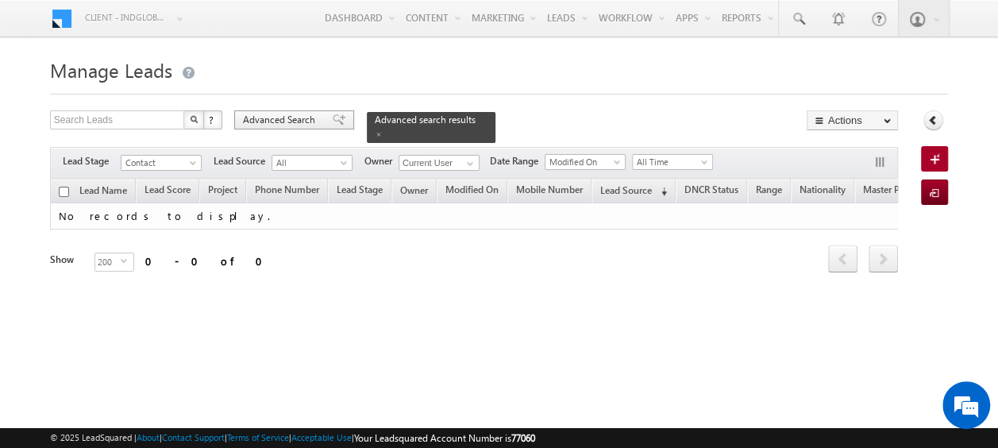
click at [318, 122] on span "Advanced Search" at bounding box center [281, 120] width 77 height 14
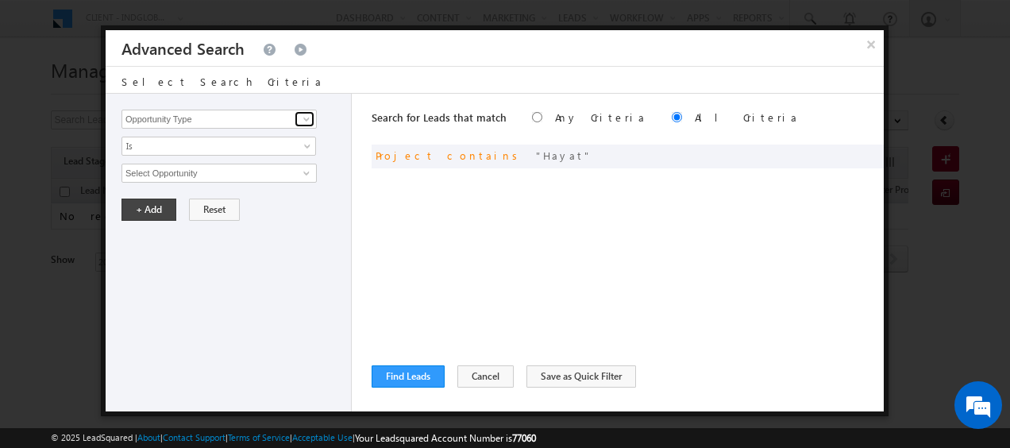
click at [304, 118] on span at bounding box center [306, 119] width 13 height 13
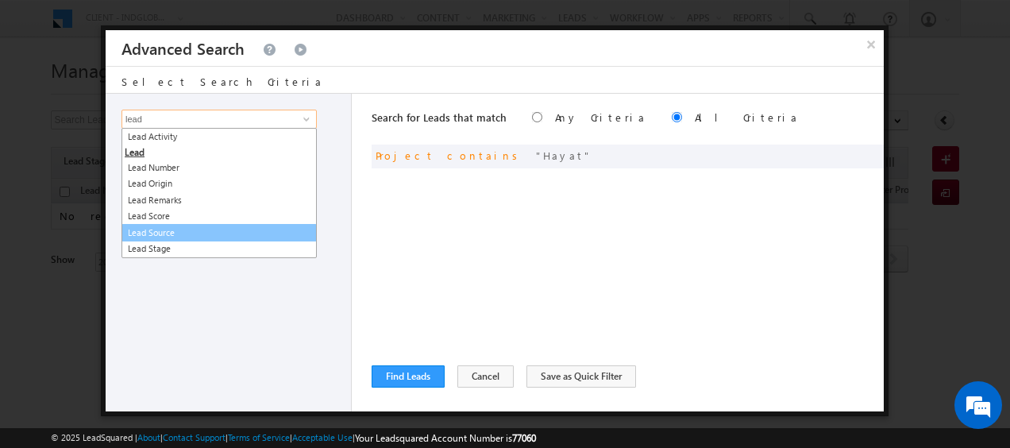
click at [174, 233] on link "Lead Source" at bounding box center [218, 233] width 195 height 18
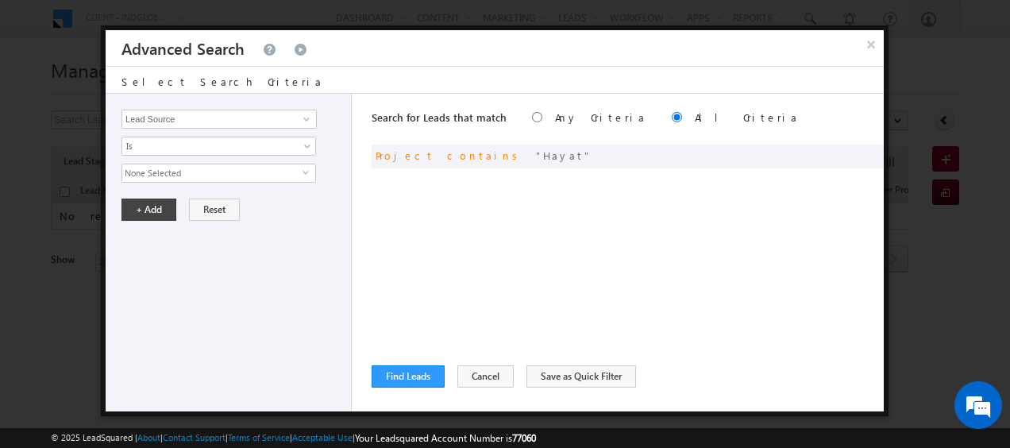
drag, startPoint x: 303, startPoint y: 169, endPoint x: 249, endPoint y: 174, distance: 53.4
click at [303, 169] on span "select" at bounding box center [309, 171] width 13 height 7
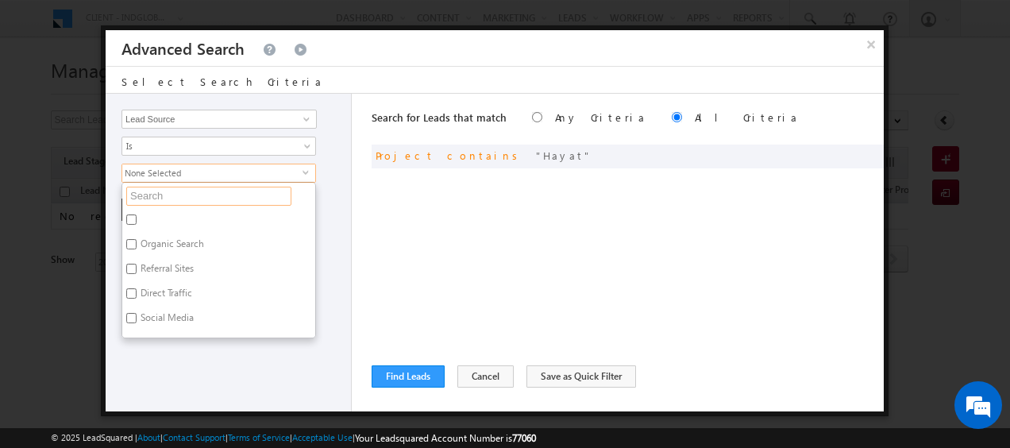
click at [154, 193] on input "text" at bounding box center [208, 196] width 165 height 19
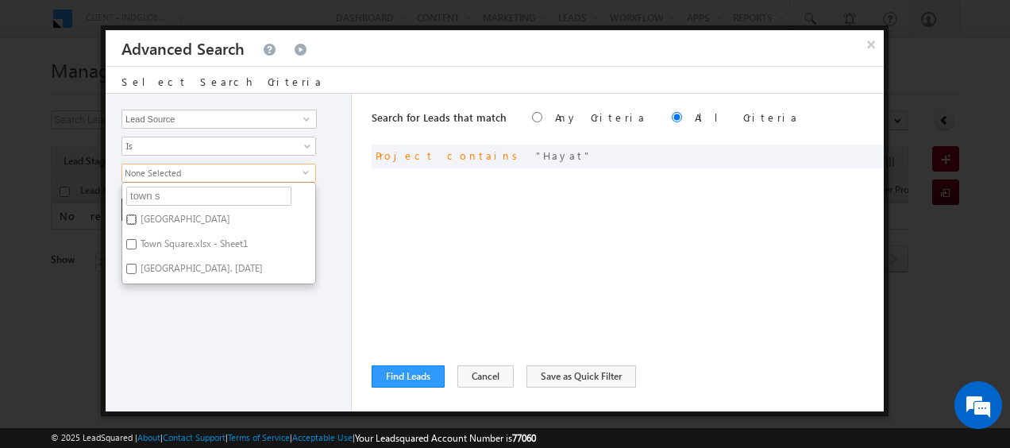
click at [132, 214] on input "[GEOGRAPHIC_DATA]" at bounding box center [131, 219] width 10 height 10
click at [134, 241] on input "Town Square.xlsx - Sheet1" at bounding box center [131, 244] width 10 height 10
click at [132, 268] on input "[GEOGRAPHIC_DATA]. [DATE]" at bounding box center [131, 269] width 10 height 10
click at [340, 221] on div "Opportunity Type Lead Activity Task Sales Group Prospect Id Address 1 Address 2…" at bounding box center [229, 253] width 246 height 318
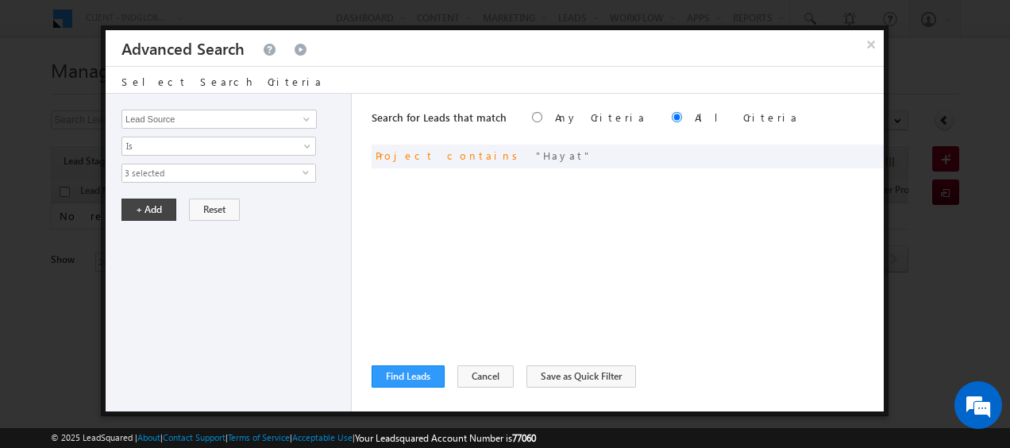
click at [176, 174] on span "3 selected" at bounding box center [212, 172] width 180 height 17
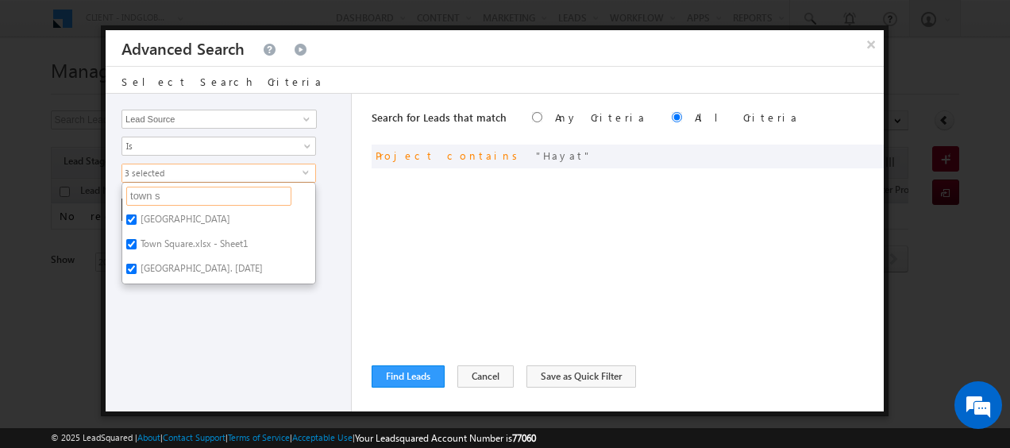
click at [165, 189] on input "town s" at bounding box center [208, 196] width 165 height 19
paste input "Portal Lead"
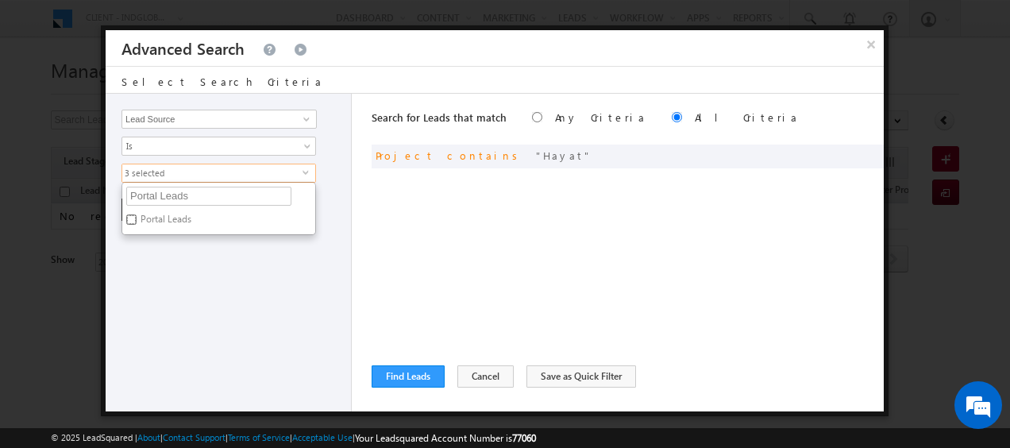
click at [133, 218] on input "Portal Leads" at bounding box center [131, 219] width 10 height 10
click at [244, 273] on div "Opportunity Type Lead Activity Task Sales Group Prospect Id Address 1 Address 2…" at bounding box center [229, 253] width 246 height 318
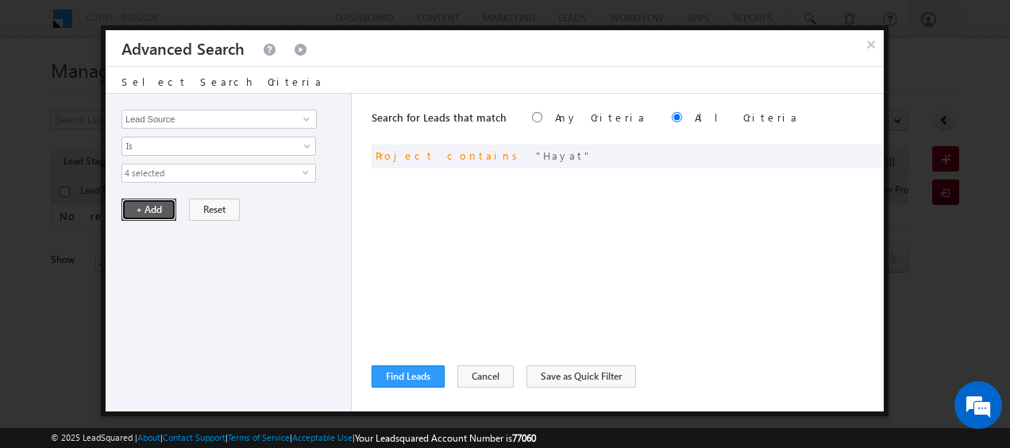
click at [152, 207] on button "+ Add" at bounding box center [148, 210] width 55 height 22
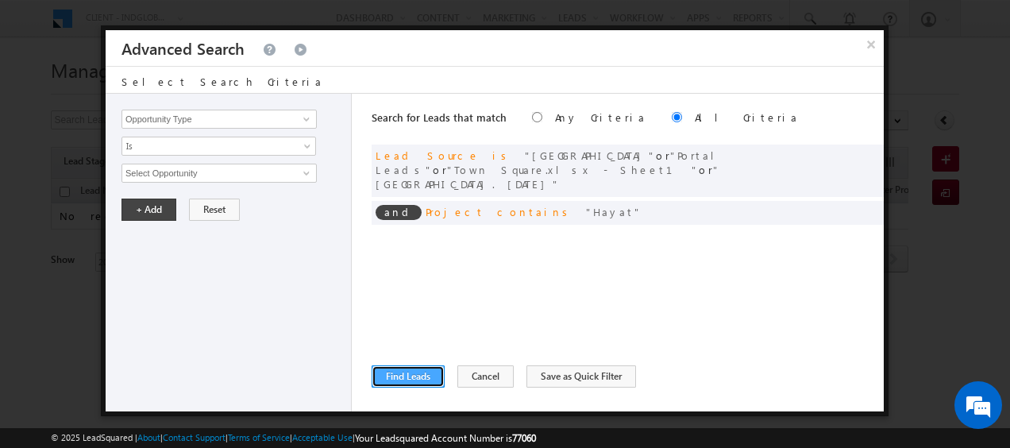
click at [418, 378] on button "Find Leads" at bounding box center [408, 376] width 73 height 22
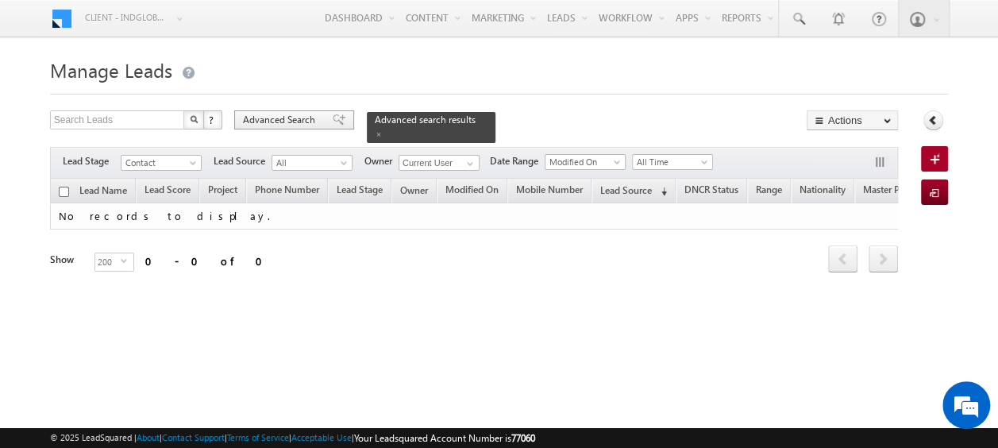
click at [269, 118] on span "Advanced Search" at bounding box center [281, 120] width 77 height 14
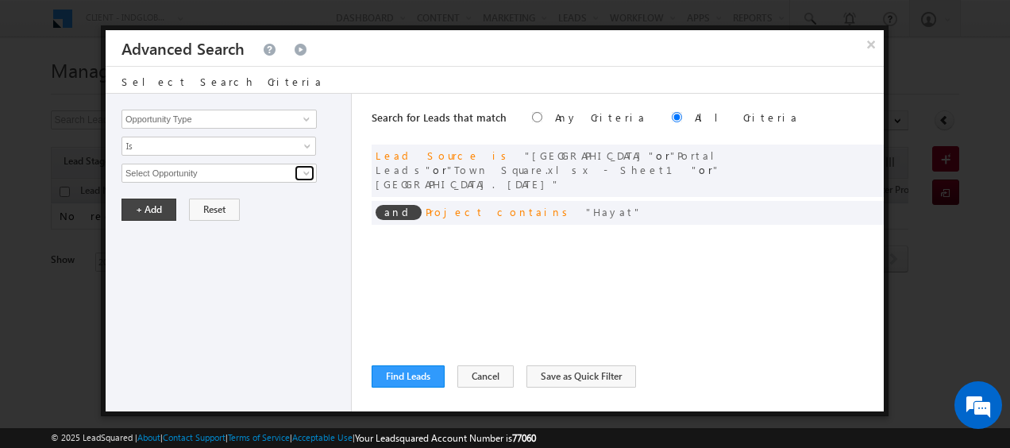
click at [296, 172] on link at bounding box center [305, 173] width 20 height 16
click at [230, 295] on div "Opportunity Type Lead Activity Task Sales Group Prospect Id Address 1 Address 2…" at bounding box center [229, 253] width 246 height 318
click at [0, 0] on span at bounding box center [0, 0] width 0 height 0
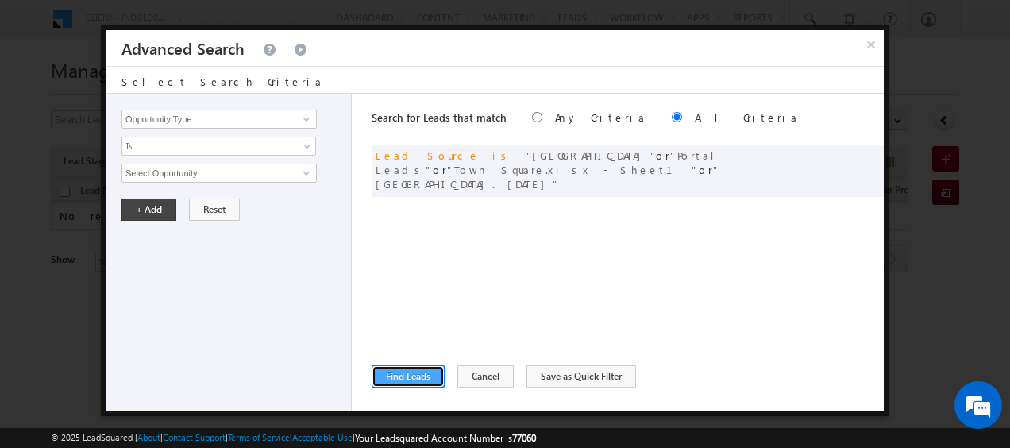
click at [407, 373] on button "Find Leads" at bounding box center [408, 376] width 73 height 22
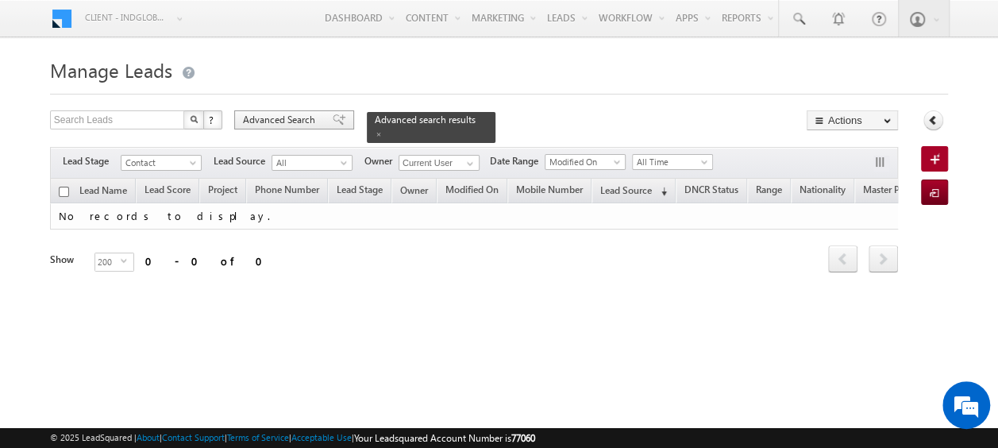
click at [278, 121] on span "Advanced Search" at bounding box center [281, 120] width 77 height 14
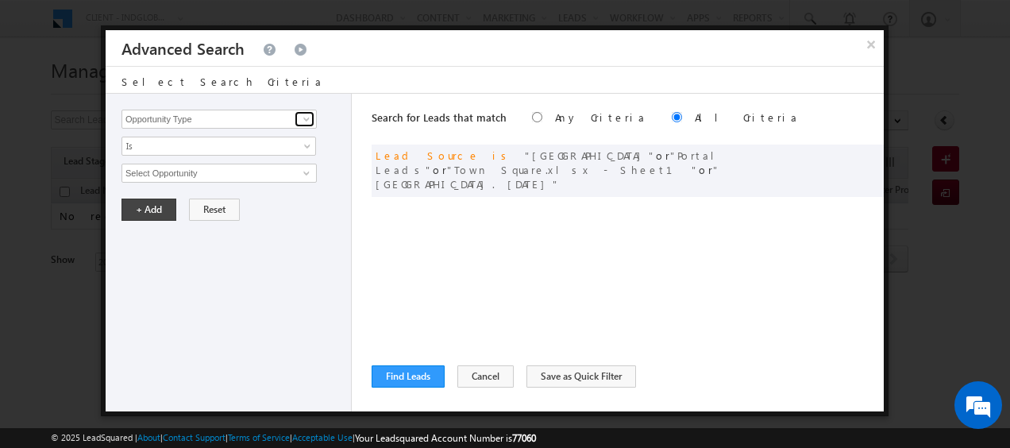
click at [295, 123] on link at bounding box center [305, 119] width 20 height 16
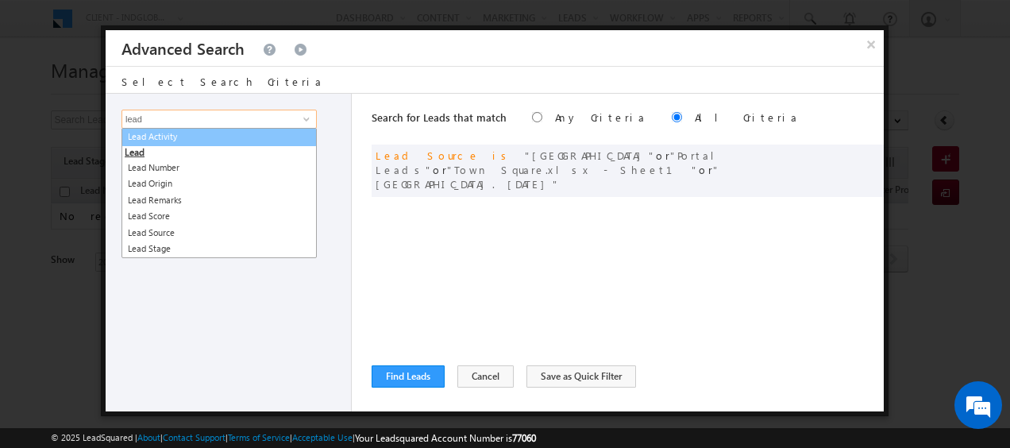
click at [150, 141] on link "Lead Activity" at bounding box center [218, 137] width 195 height 18
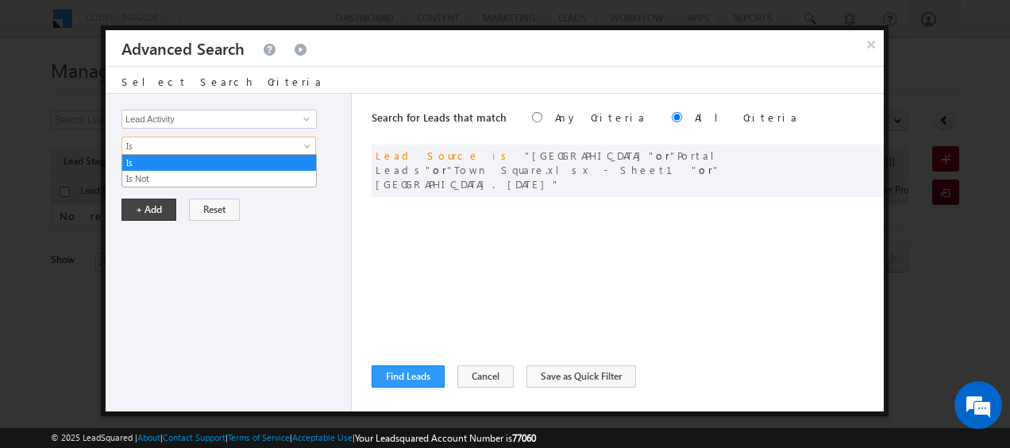
click at [258, 140] on span "Is" at bounding box center [208, 146] width 172 height 14
click at [145, 179] on link "Is Not" at bounding box center [219, 179] width 194 height 14
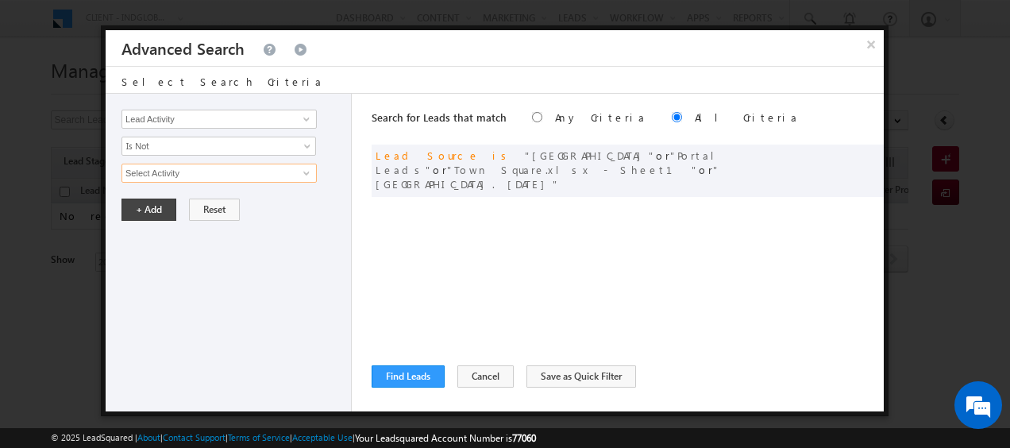
click at [227, 175] on input "Select Activity" at bounding box center [218, 173] width 195 height 19
click at [308, 173] on span at bounding box center [306, 173] width 13 height 13
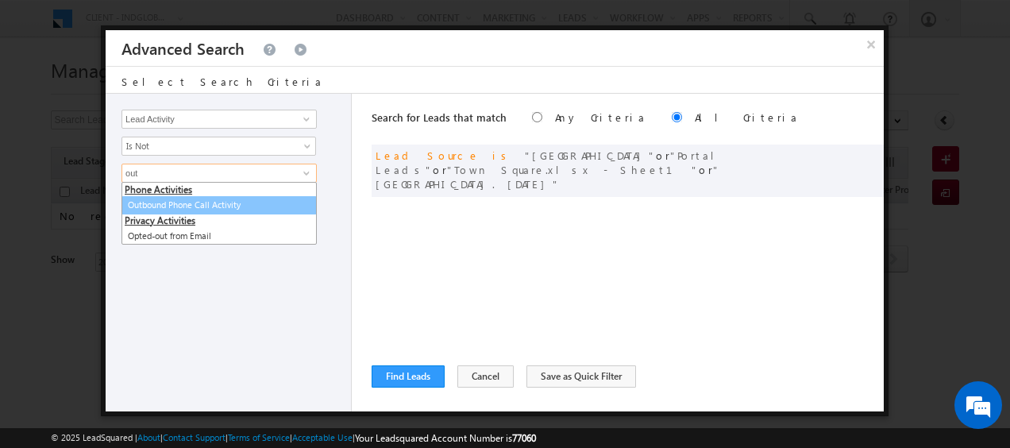
click at [203, 203] on link "Outbound Phone Call Activity" at bounding box center [218, 205] width 195 height 18
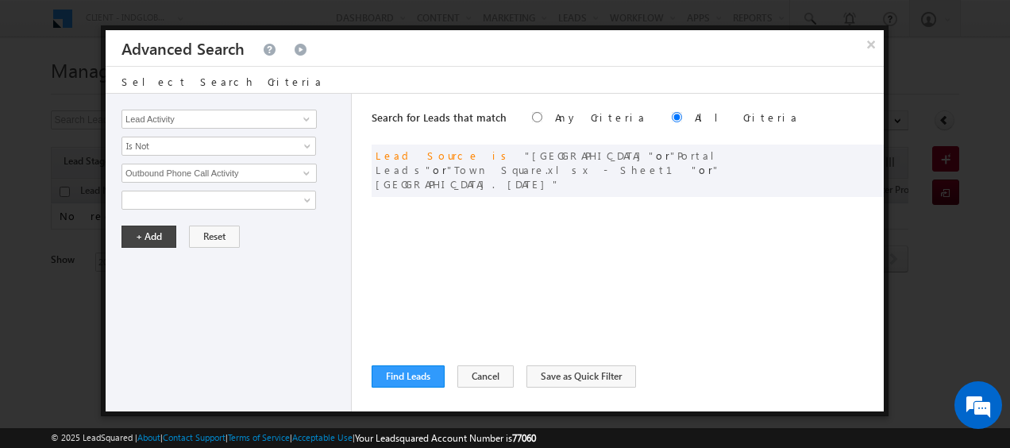
drag, startPoint x: 224, startPoint y: 254, endPoint x: 236, endPoint y: 253, distance: 11.9
click at [227, 254] on div "Opportunity Type Lead Activity Task Sales Group Prospect Id Address 1 Address 2…" at bounding box center [229, 253] width 246 height 318
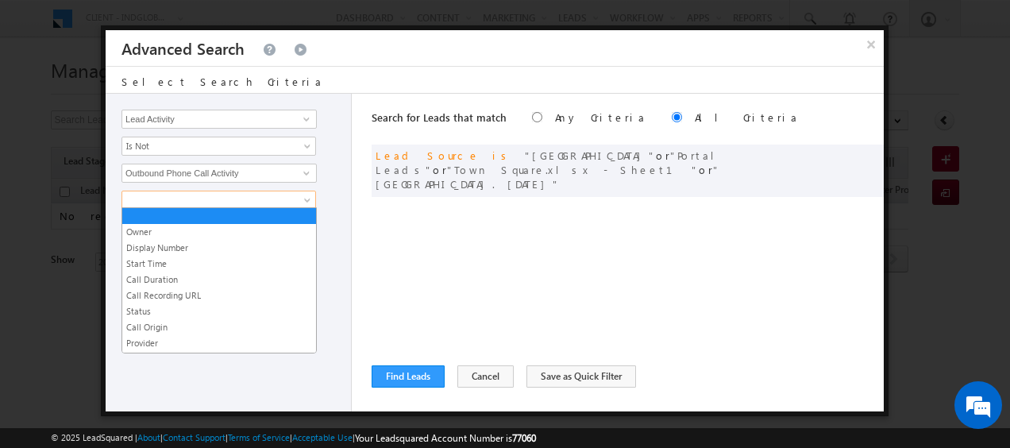
click at [308, 197] on span at bounding box center [309, 203] width 13 height 13
click at [152, 259] on link "Start Time" at bounding box center [219, 263] width 194 height 14
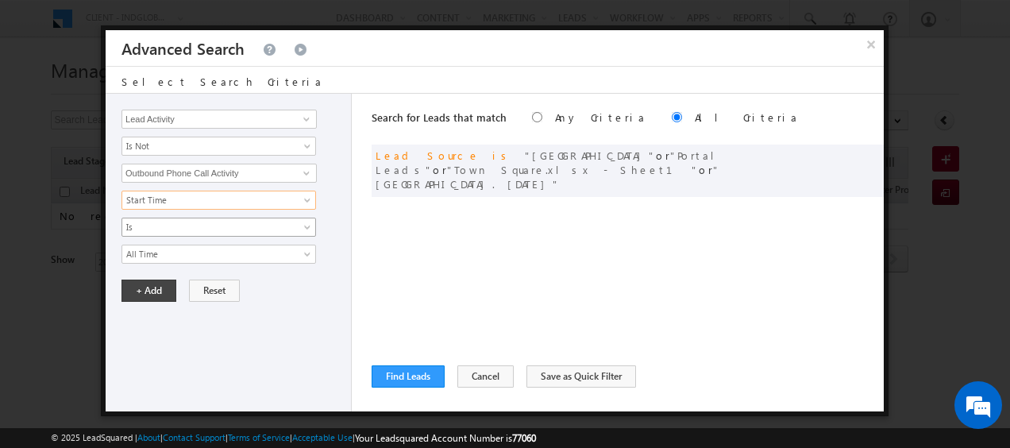
click at [307, 224] on span at bounding box center [309, 230] width 13 height 13
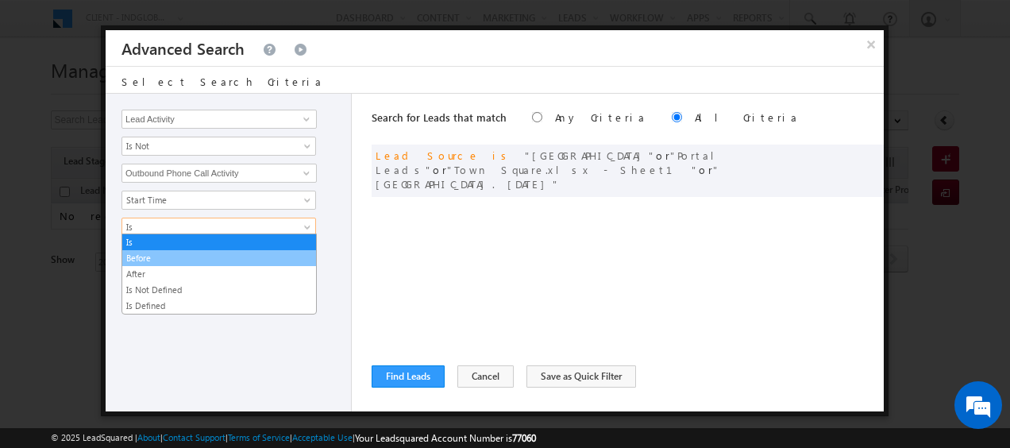
click at [168, 256] on link "Before" at bounding box center [219, 258] width 194 height 14
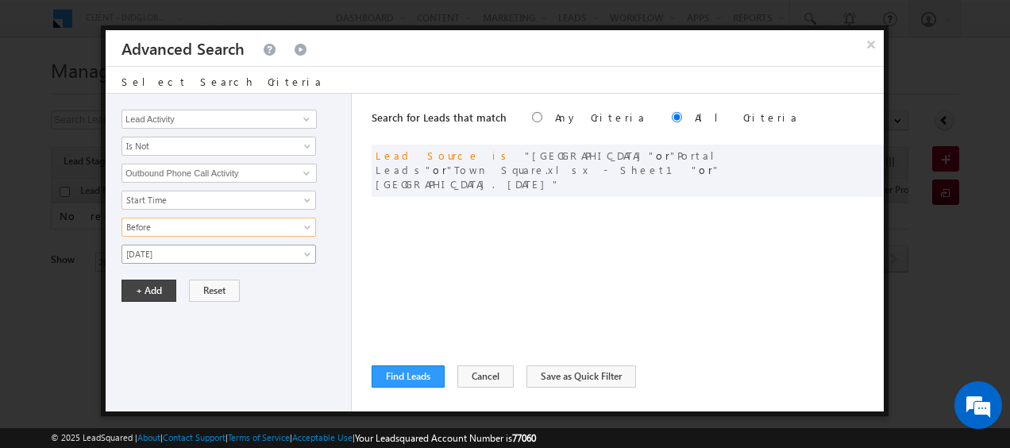
click at [309, 251] on span at bounding box center [309, 257] width 13 height 13
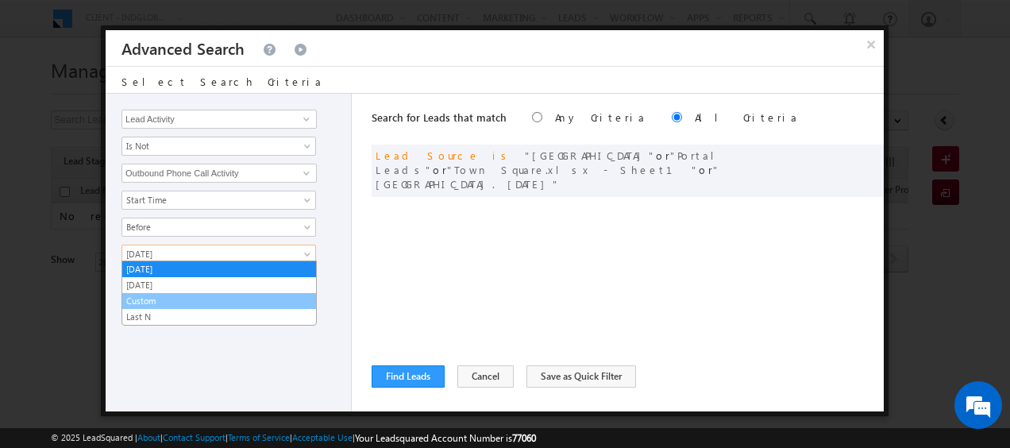
click at [175, 297] on link "Custom" at bounding box center [219, 301] width 194 height 14
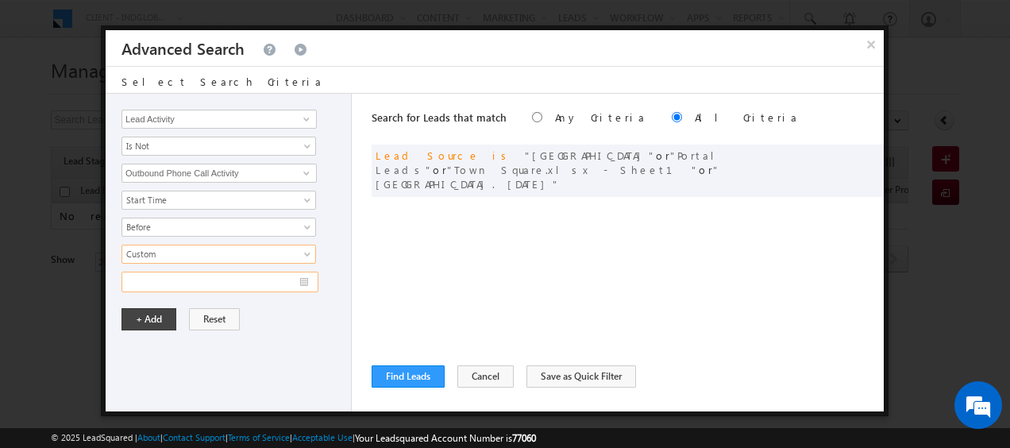
click at [307, 278] on input "text" at bounding box center [219, 282] width 197 height 21
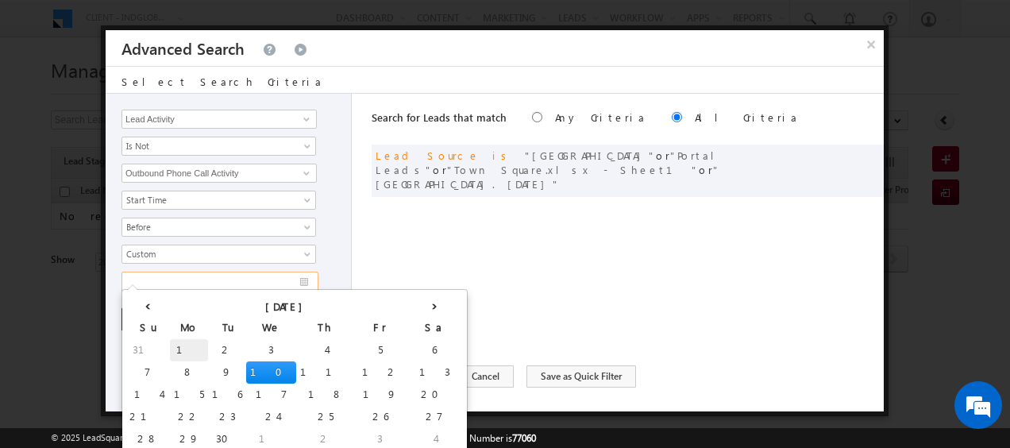
click at [170, 345] on td "1" at bounding box center [189, 350] width 38 height 22
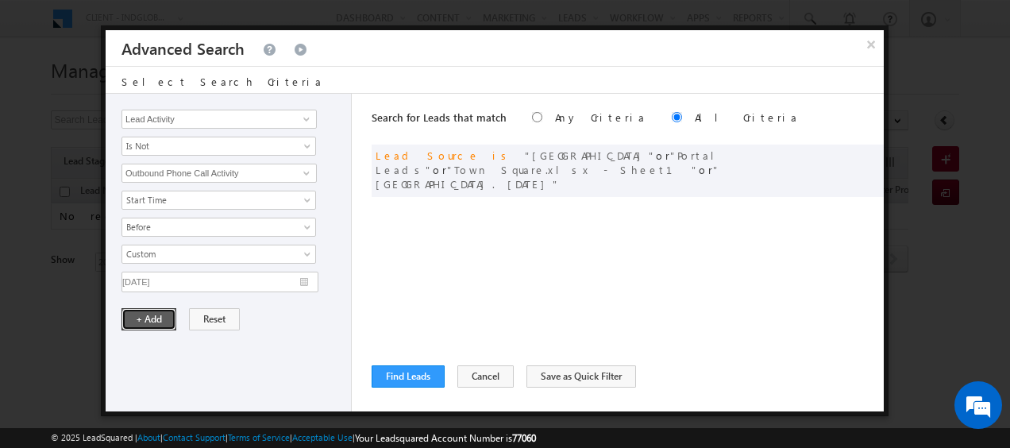
click at [152, 310] on button "+ Add" at bounding box center [148, 319] width 55 height 22
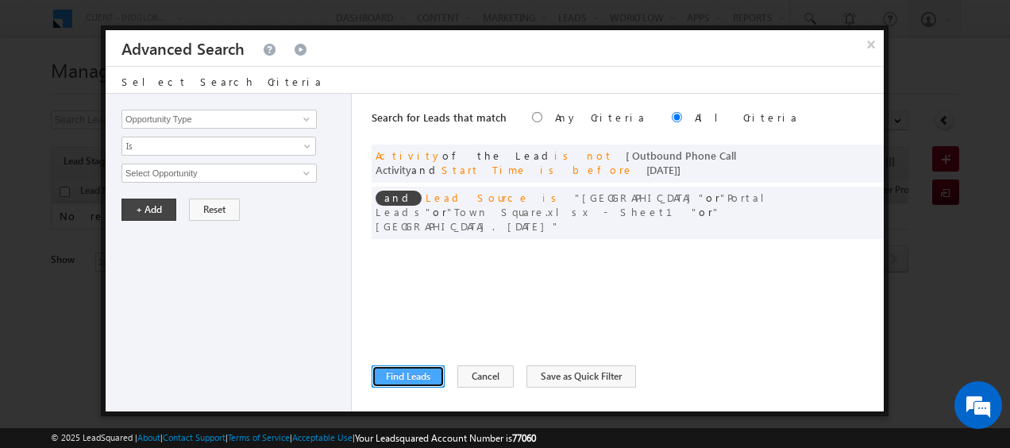
click at [408, 375] on button "Find Leads" at bounding box center [408, 376] width 73 height 22
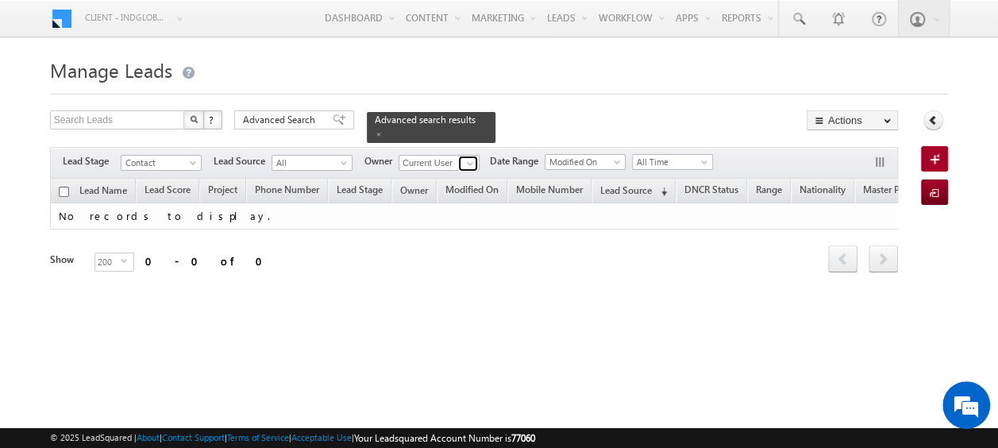
click at [467, 157] on span at bounding box center [470, 163] width 13 height 13
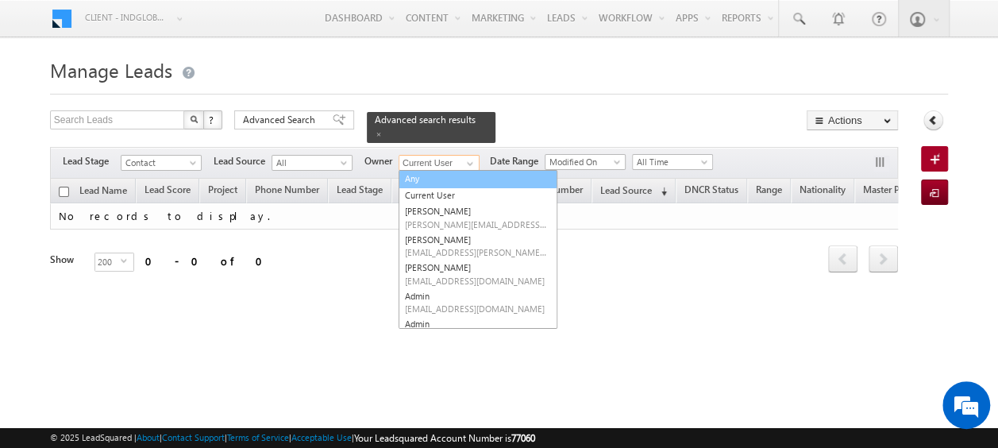
click at [422, 170] on link "Any" at bounding box center [478, 179] width 159 height 18
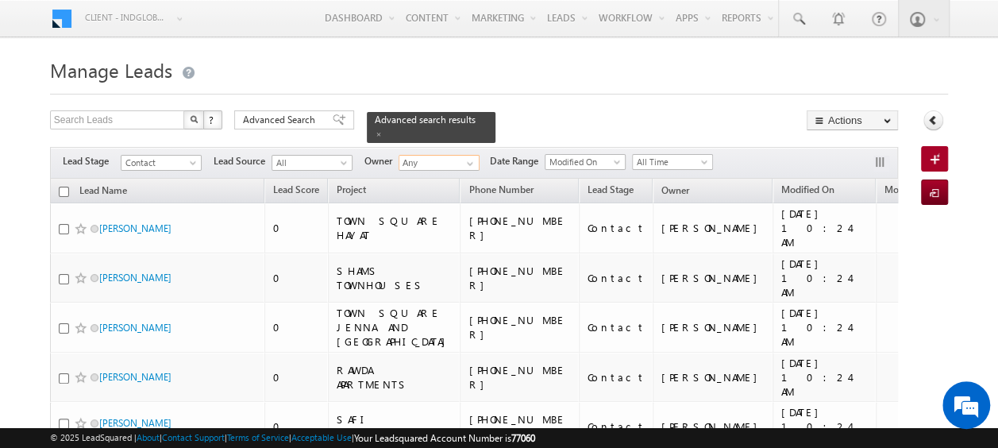
click at [61, 187] on input "checkbox" at bounding box center [64, 192] width 10 height 10
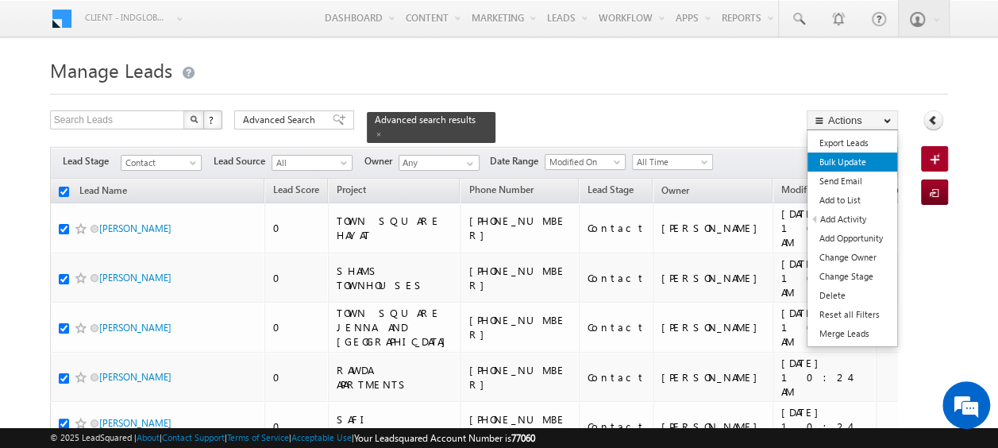
click at [836, 160] on link "Bulk Update" at bounding box center [853, 161] width 90 height 19
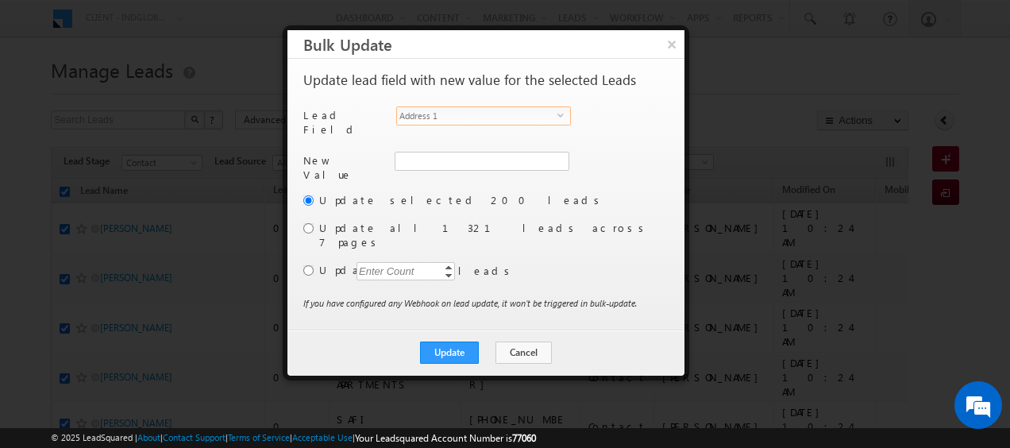
click at [563, 114] on span "select" at bounding box center [563, 114] width 13 height 7
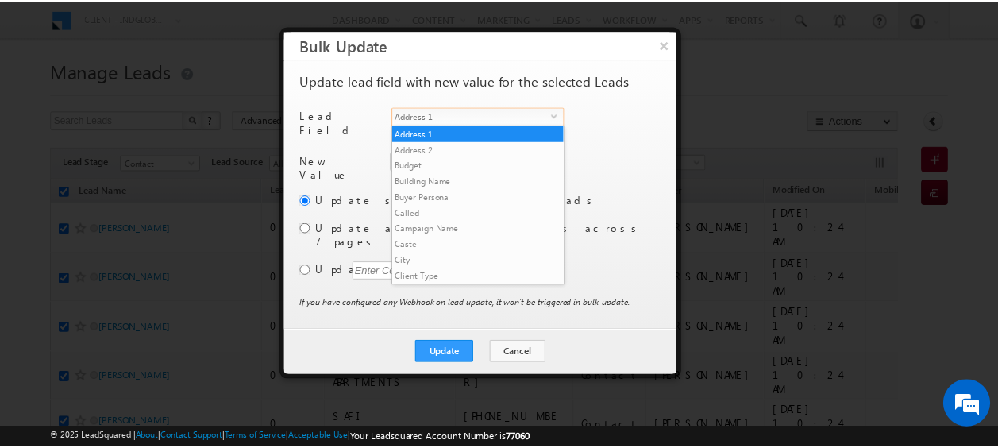
scroll to position [620, 0]
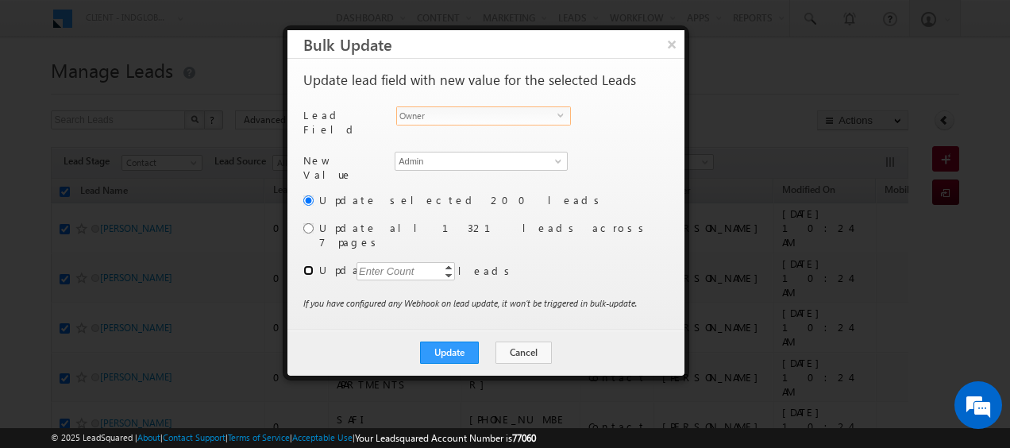
click at [308, 265] on input "radio" at bounding box center [308, 270] width 10 height 10
click at [401, 262] on div "Enter Count" at bounding box center [387, 271] width 60 height 18
click at [562, 155] on span at bounding box center [558, 161] width 13 height 13
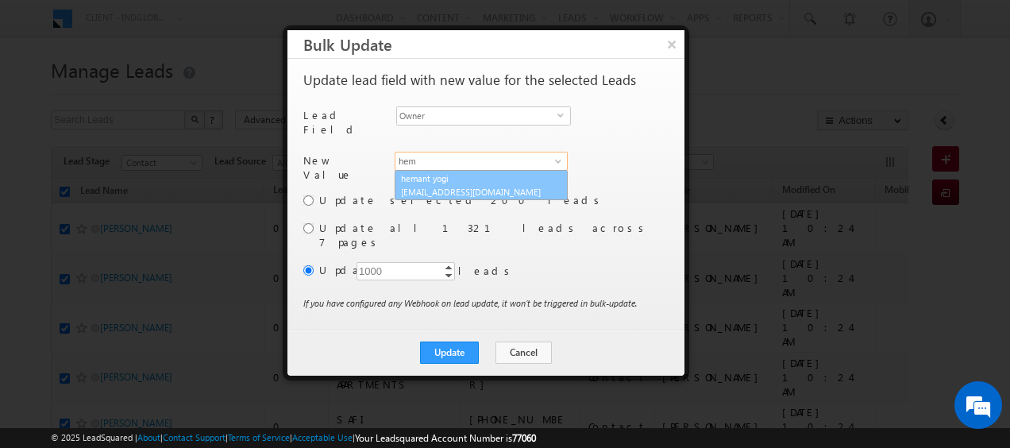
click at [445, 176] on link "hemant yogi [EMAIL_ADDRESS][DOMAIN_NAME]" at bounding box center [481, 185] width 173 height 30
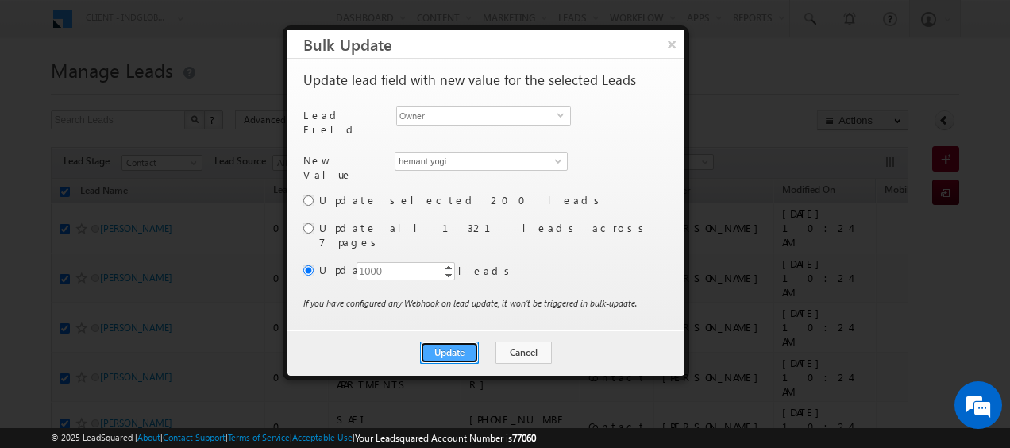
click at [457, 341] on button "Update" at bounding box center [449, 352] width 59 height 22
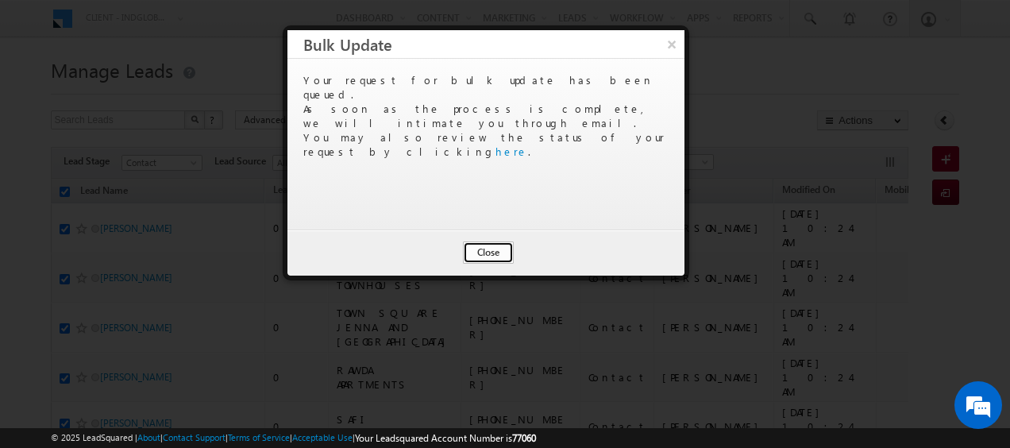
click at [495, 249] on button "Close" at bounding box center [488, 252] width 51 height 22
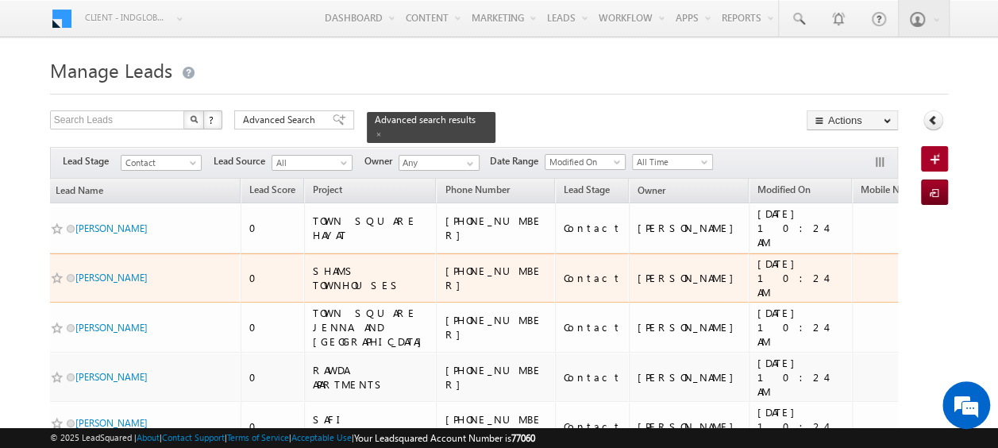
scroll to position [0, 0]
